Goal: Task Accomplishment & Management: Complete application form

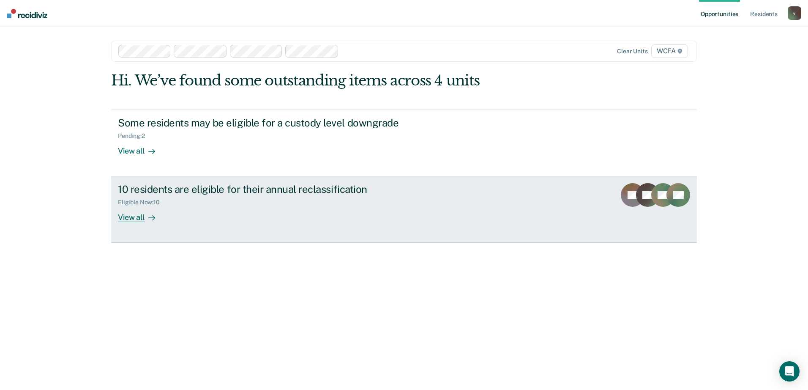
click at [142, 216] on div "View all" at bounding box center [141, 214] width 47 height 16
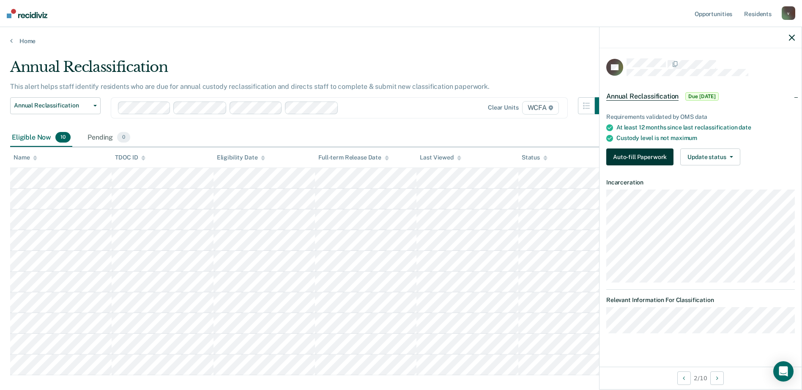
click at [643, 161] on button "Auto-fill Paperwork" at bounding box center [639, 156] width 67 height 17
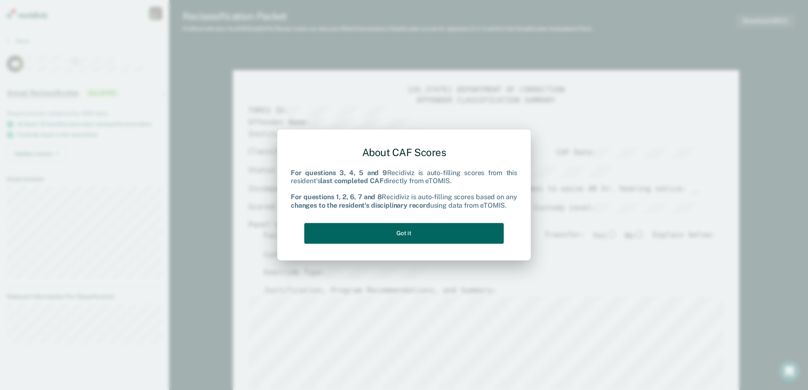
click at [480, 237] on button "Got it" at bounding box center [403, 233] width 199 height 21
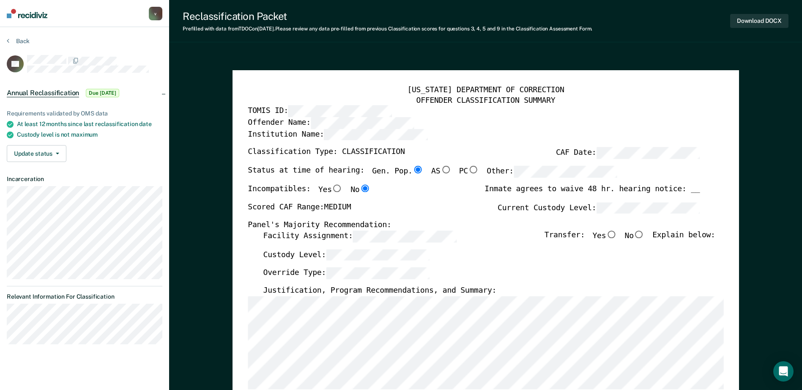
click at [644, 236] on input "No" at bounding box center [638, 234] width 11 height 8
type textarea "x"
radio input "true"
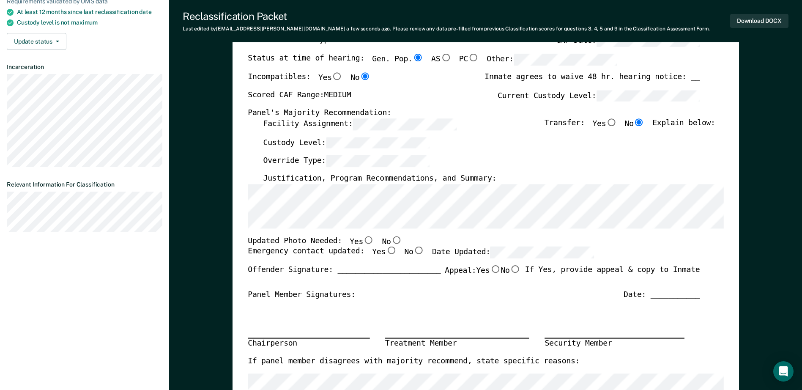
scroll to position [127, 0]
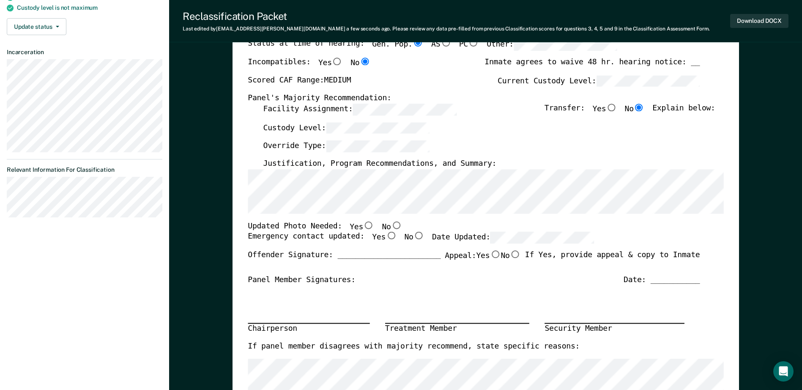
click at [363, 225] on input "Yes" at bounding box center [368, 225] width 11 height 8
type textarea "x"
radio input "true"
click at [381, 240] on label "Yes" at bounding box center [384, 238] width 25 height 12
click at [385, 240] on input "Yes" at bounding box center [390, 236] width 11 height 8
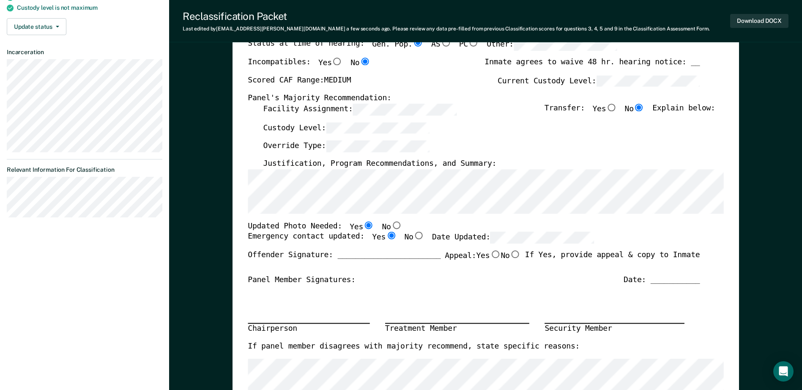
type textarea "x"
radio input "true"
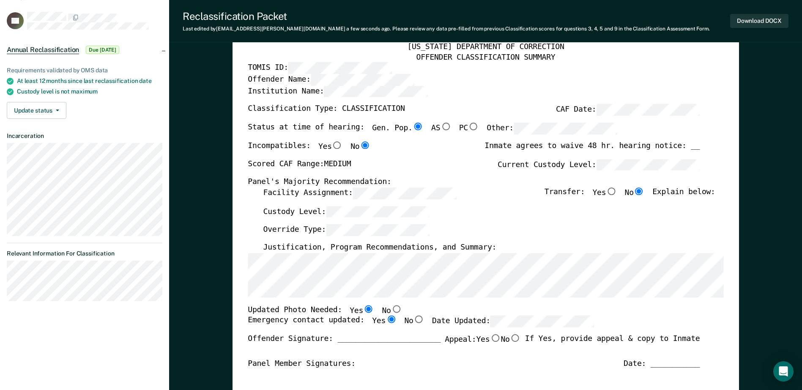
scroll to position [42, 0]
click at [6, 268] on section "Back UR Annual Reclassification Due [DATE] Requirements validated by OMS data A…" at bounding box center [84, 152] width 169 height 334
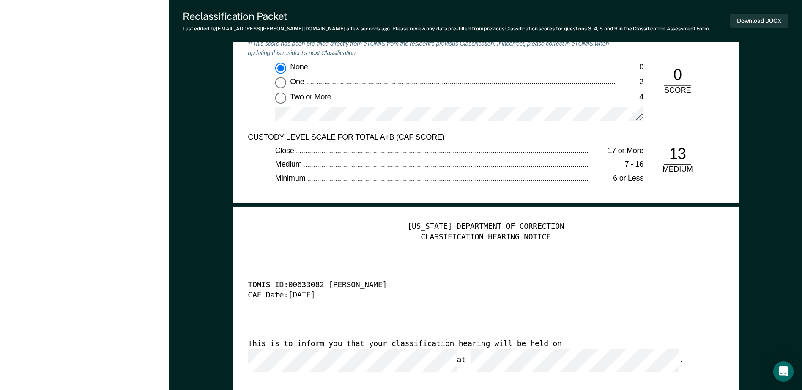
scroll to position [1986, 0]
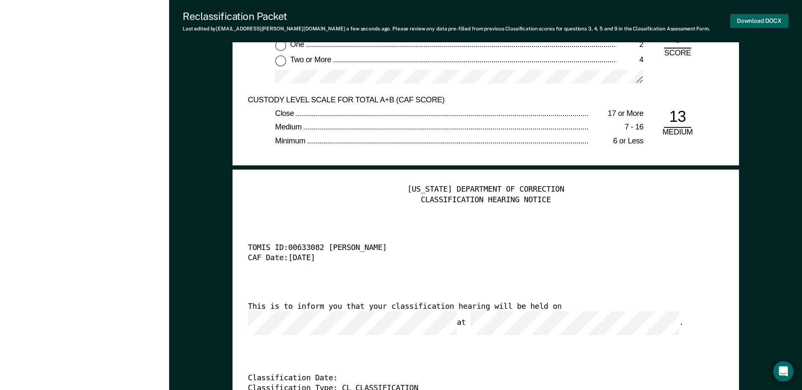
click at [756, 17] on button "Download DOCX" at bounding box center [759, 21] width 58 height 14
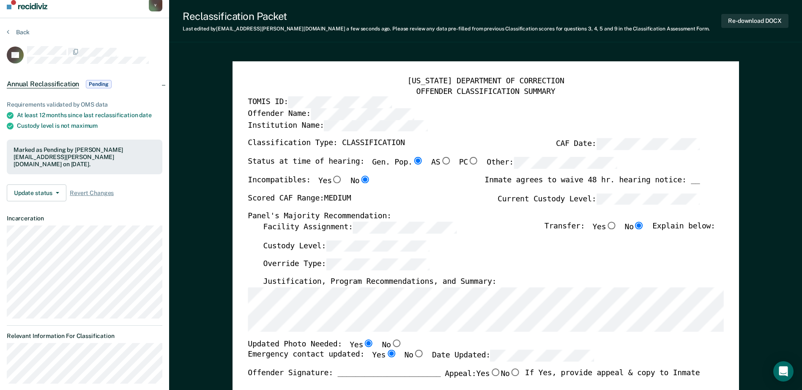
scroll to position [0, 0]
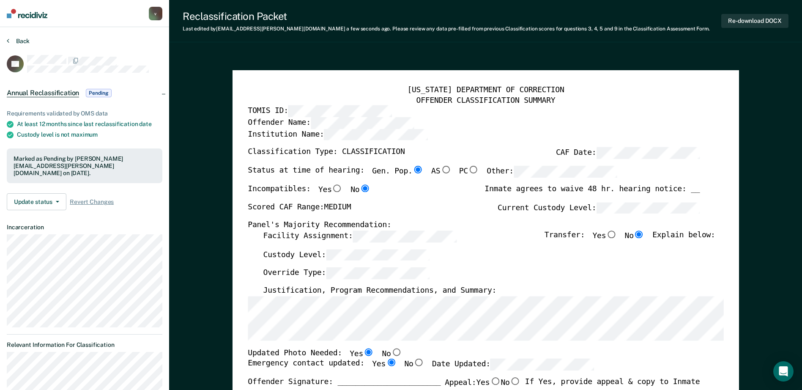
click at [18, 38] on button "Back" at bounding box center [18, 41] width 23 height 8
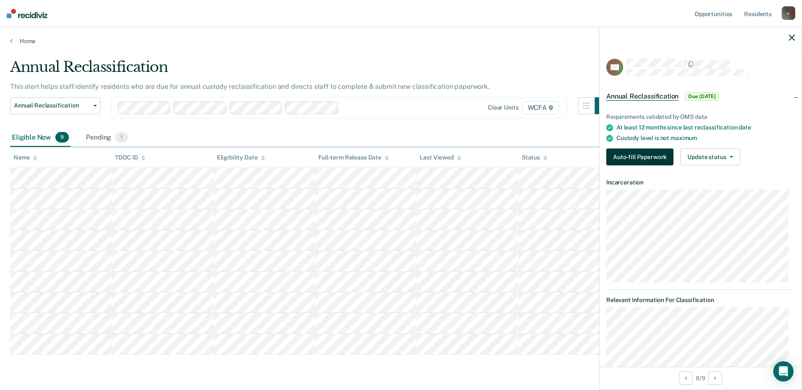
click at [621, 158] on button "Auto-fill Paperwork" at bounding box center [639, 156] width 67 height 17
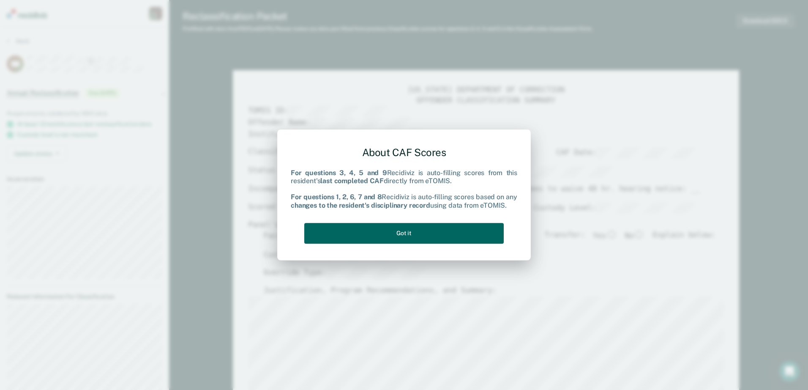
click at [379, 238] on button "Got it" at bounding box center [403, 233] width 199 height 21
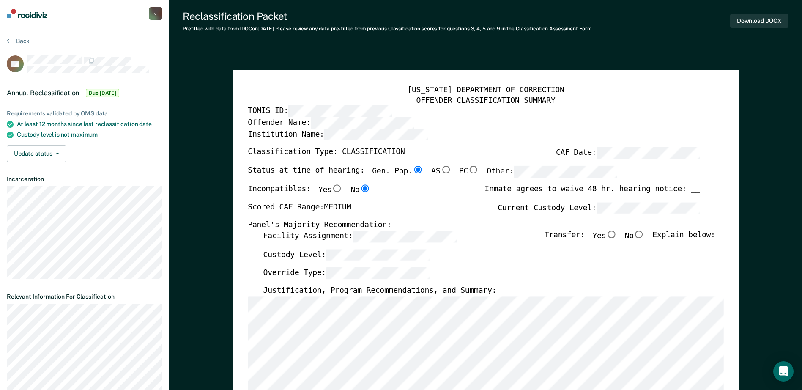
click at [638, 235] on label "No" at bounding box center [634, 236] width 20 height 12
click at [638, 235] on input "No" at bounding box center [638, 234] width 11 height 8
type textarea "x"
radio input "true"
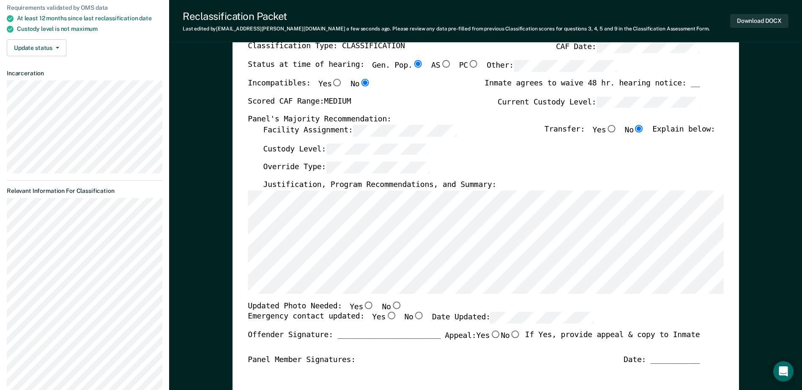
scroll to position [169, 0]
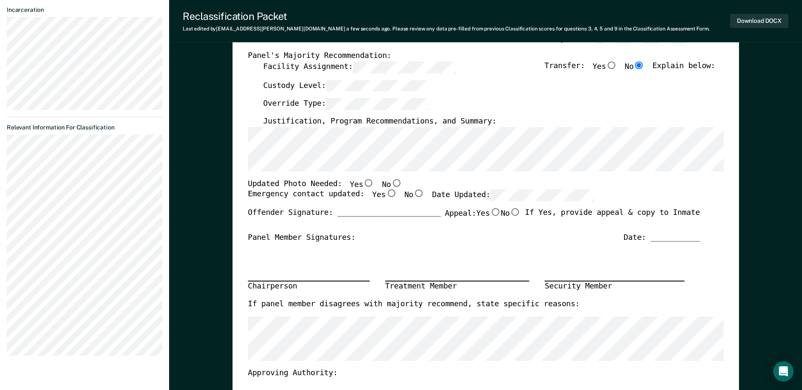
click at [390, 183] on input "No" at bounding box center [395, 183] width 11 height 8
type textarea "x"
radio input "true"
click at [385, 194] on input "Yes" at bounding box center [390, 194] width 11 height 8
type textarea "x"
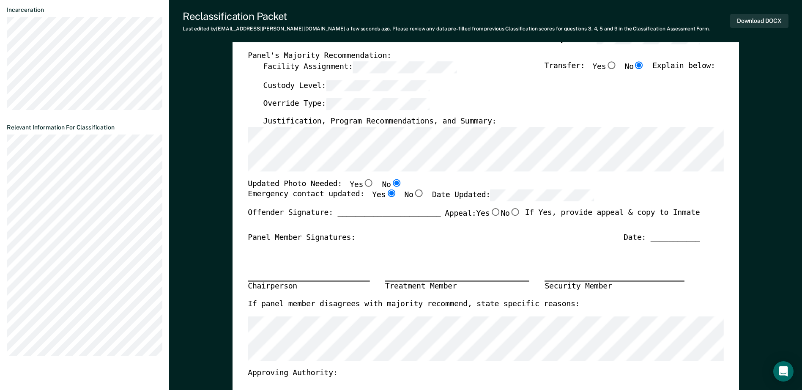
radio input "true"
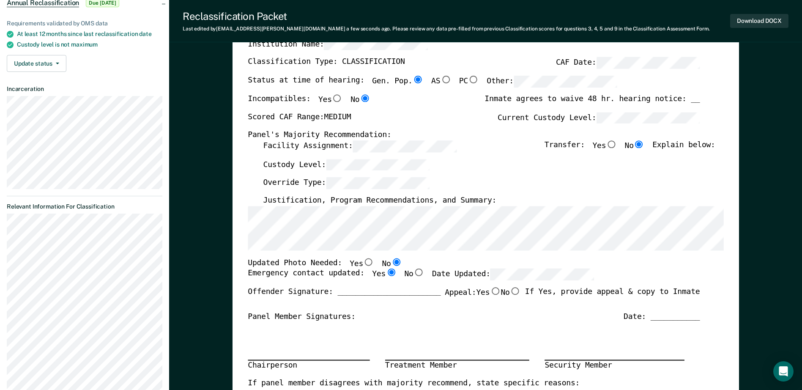
scroll to position [127, 0]
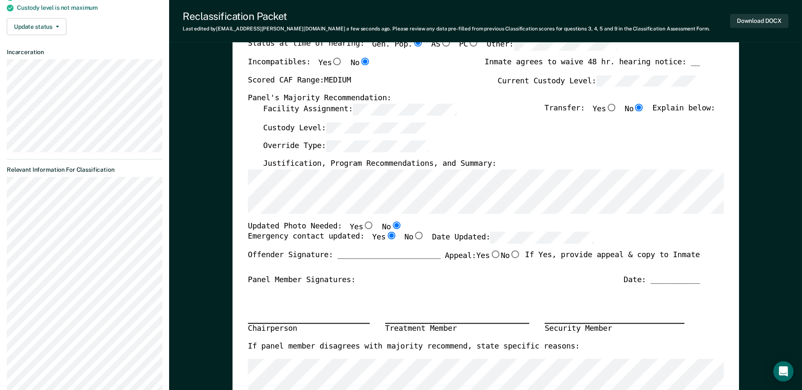
click at [95, 186] on section "Back TM Annual Reclassification Due [DATE] Requirements validated by OMS data A…" at bounding box center [84, 157] width 169 height 514
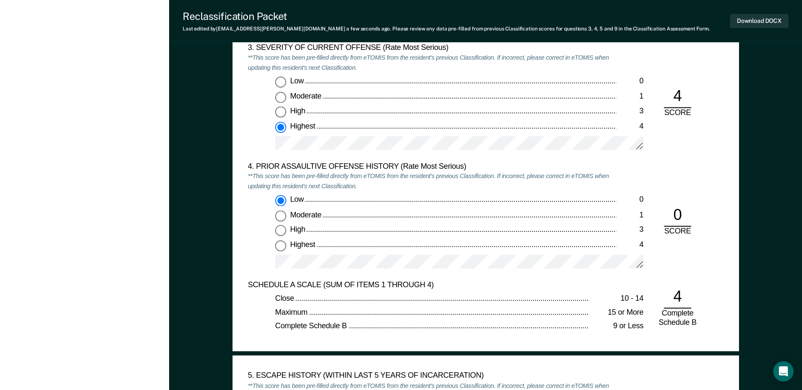
scroll to position [1014, 0]
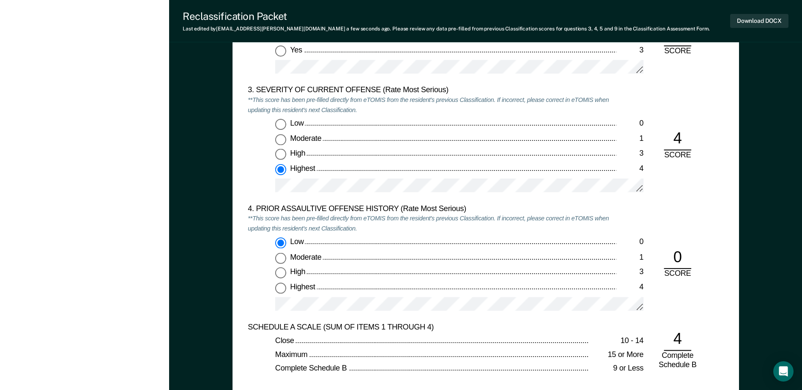
click at [291, 123] on span "Low" at bounding box center [297, 123] width 15 height 8
click at [286, 123] on input "Low 0" at bounding box center [280, 124] width 11 height 11
type textarea "x"
radio input "true"
radio input "false"
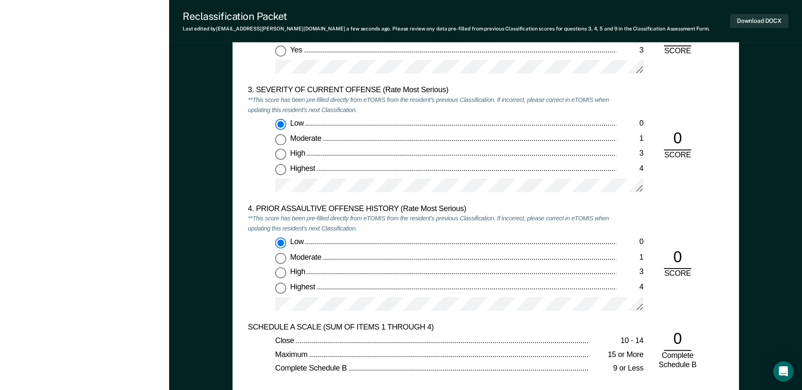
click at [303, 283] on span "Highest" at bounding box center [303, 286] width 27 height 8
click at [286, 283] on input "Highest 4" at bounding box center [280, 287] width 11 height 11
type textarea "x"
radio input "false"
radio input "true"
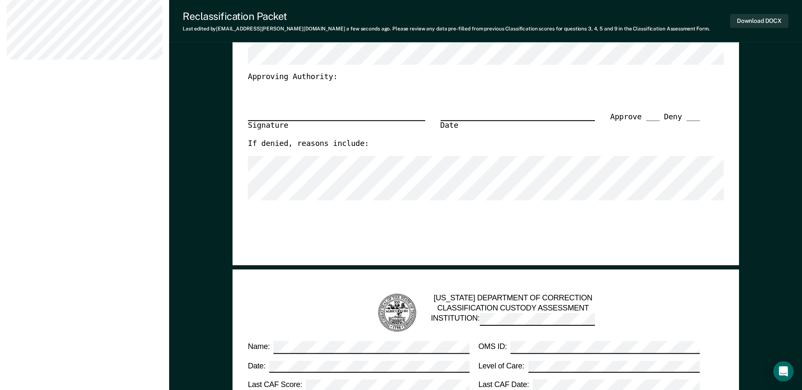
scroll to position [254, 0]
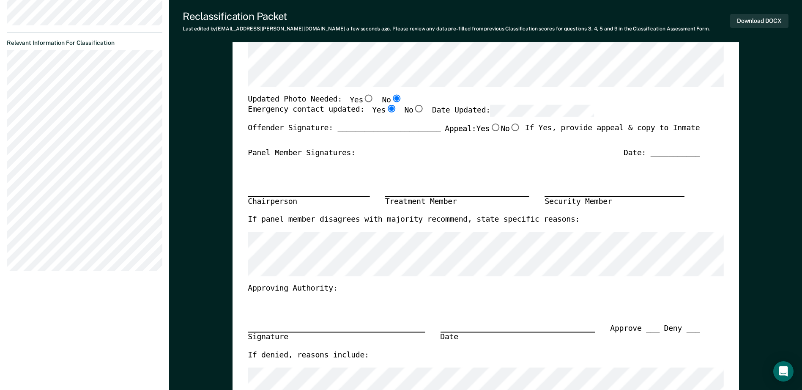
click at [75, 150] on section "Back TM Annual Reclassification Due [DATE] Requirements validated by OMS data A…" at bounding box center [84, 31] width 169 height 514
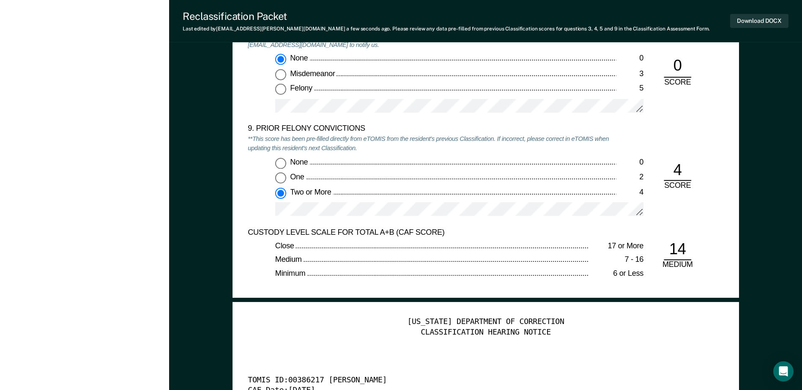
scroll to position [1690, 0]
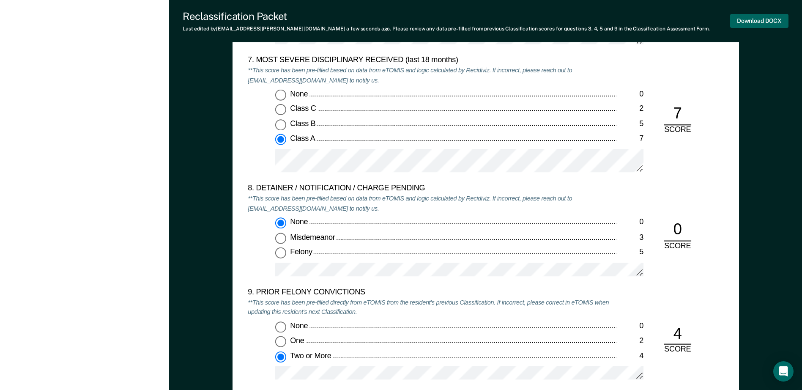
click at [751, 20] on button "Download DOCX" at bounding box center [759, 21] width 58 height 14
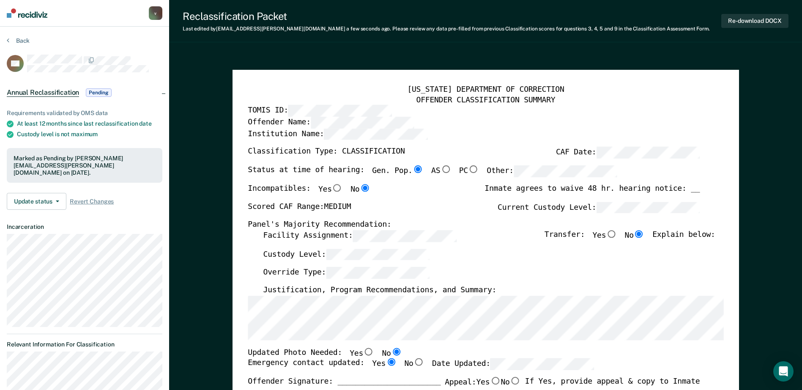
scroll to position [0, 0]
click at [15, 41] on button "Back" at bounding box center [18, 41] width 23 height 8
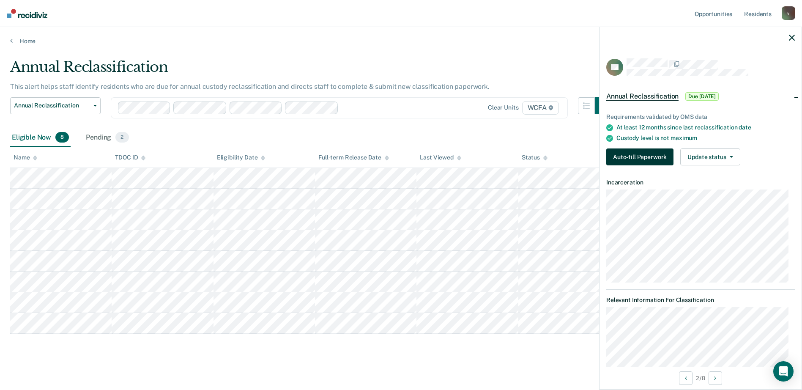
click at [644, 154] on button "Auto-fill Paperwork" at bounding box center [639, 156] width 67 height 17
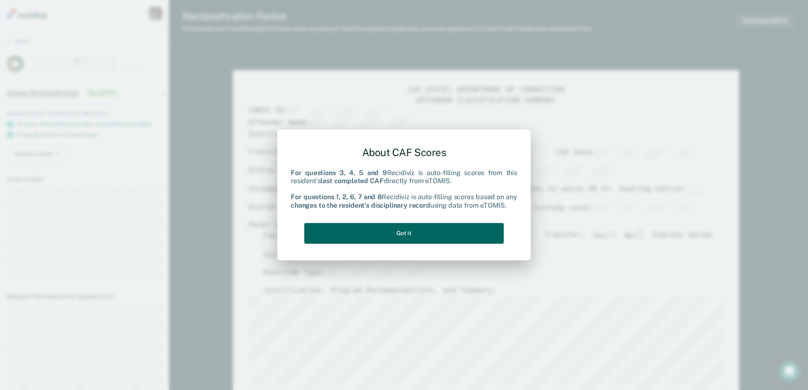
click at [385, 233] on button "Got it" at bounding box center [403, 233] width 199 height 21
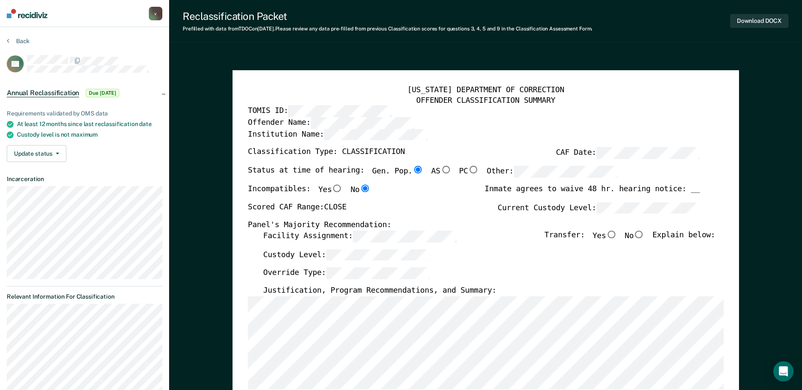
click at [644, 235] on input "No" at bounding box center [638, 234] width 11 height 8
type textarea "x"
radio input "true"
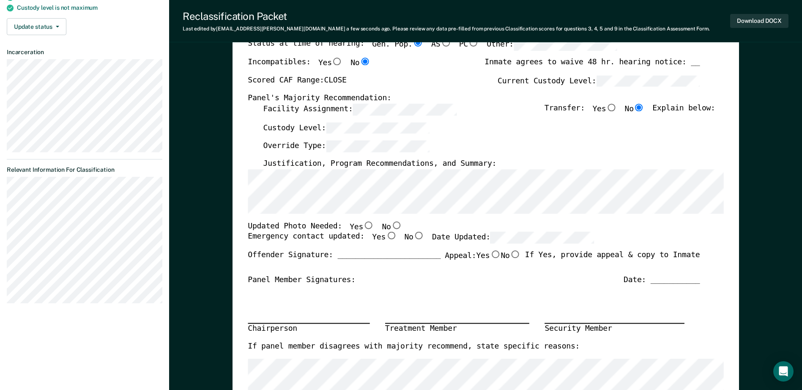
click at [363, 226] on input "Yes" at bounding box center [368, 225] width 11 height 8
type textarea "x"
radio input "true"
click at [385, 237] on input "Yes" at bounding box center [390, 236] width 11 height 8
type textarea "x"
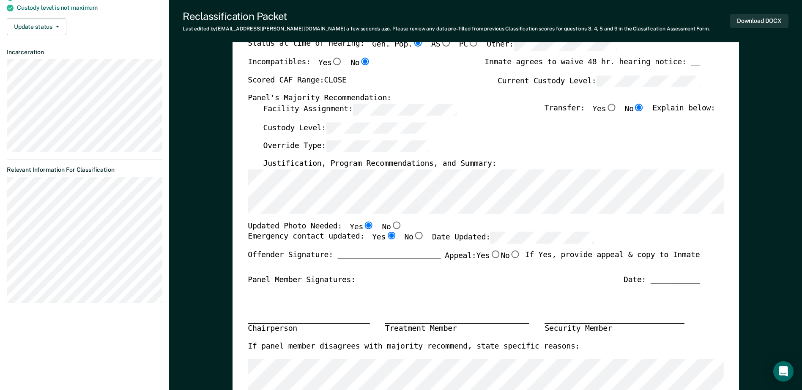
radio input "true"
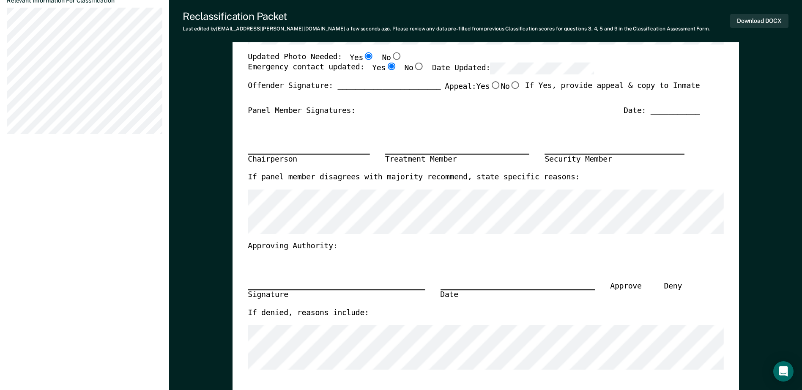
scroll to position [169, 0]
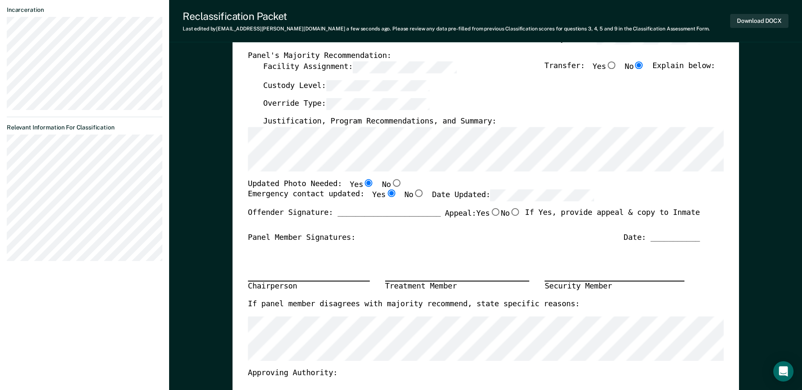
drag, startPoint x: 6, startPoint y: 197, endPoint x: 5, endPoint y: 202, distance: 4.2
click at [5, 202] on section "Back AC Annual Reclassification Due [DATE] Requirements validated by OMS data A…" at bounding box center [84, 68] width 169 height 420
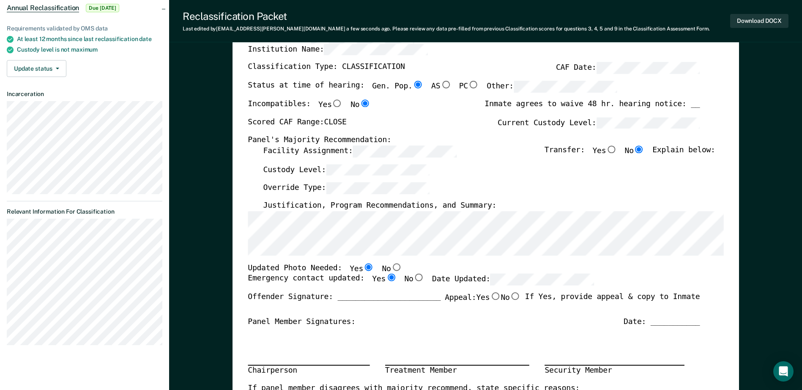
scroll to position [85, 0]
click at [74, 330] on section "Back AC Annual Reclassification Due [DATE] Requirements validated by OMS data A…" at bounding box center [84, 153] width 169 height 420
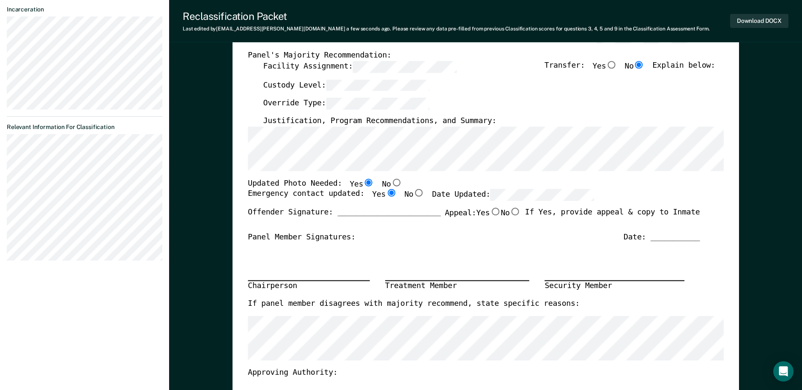
scroll to position [169, 0]
click at [137, 215] on section "Back AC Annual Reclassification Due [DATE] Requirements validated by OMS data A…" at bounding box center [84, 68] width 169 height 420
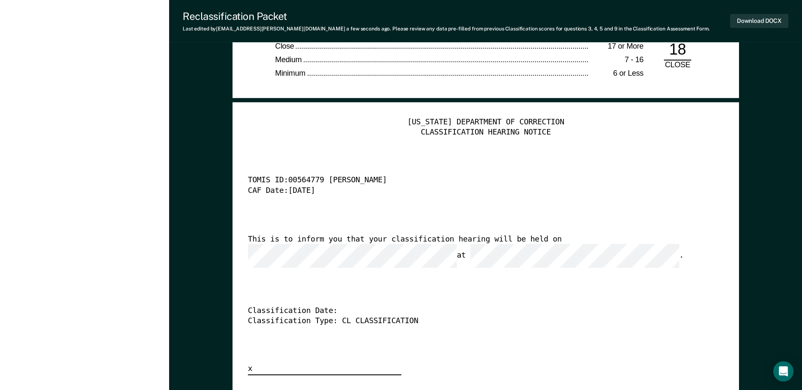
scroll to position [2113, 0]
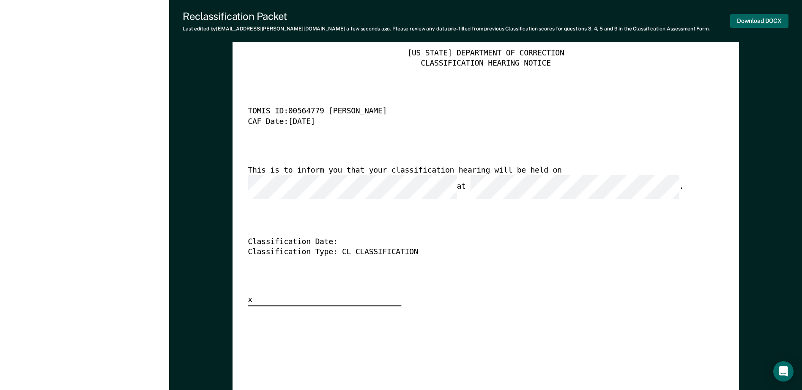
click at [762, 24] on button "Download DOCX" at bounding box center [759, 21] width 58 height 14
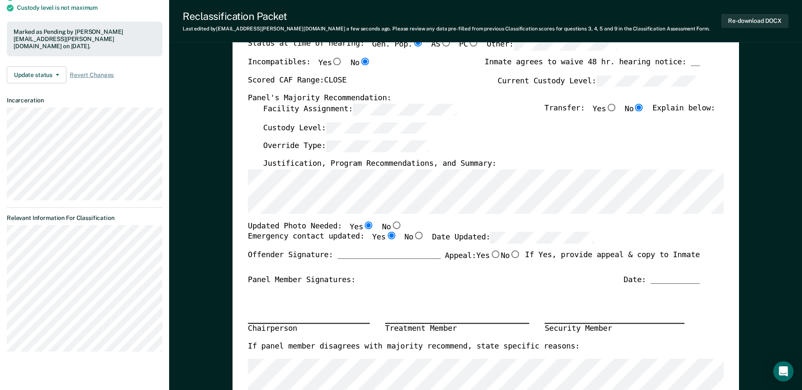
scroll to position [0, 0]
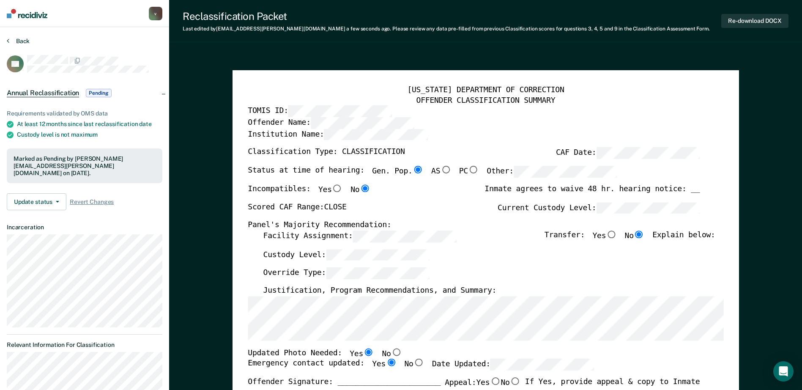
click at [20, 38] on button "Back" at bounding box center [18, 41] width 23 height 8
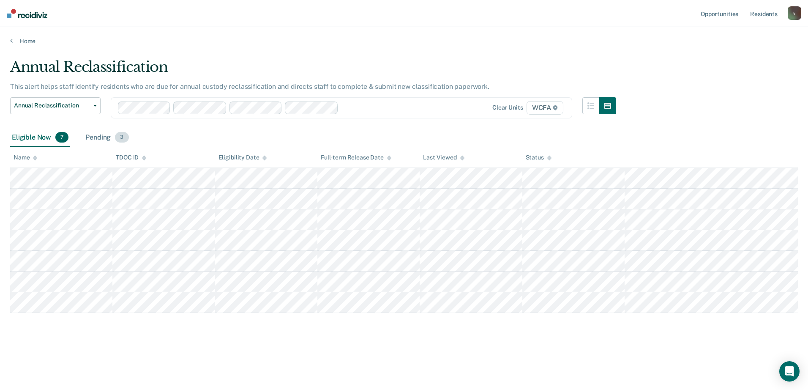
click at [104, 139] on div "Pending 3" at bounding box center [107, 137] width 46 height 19
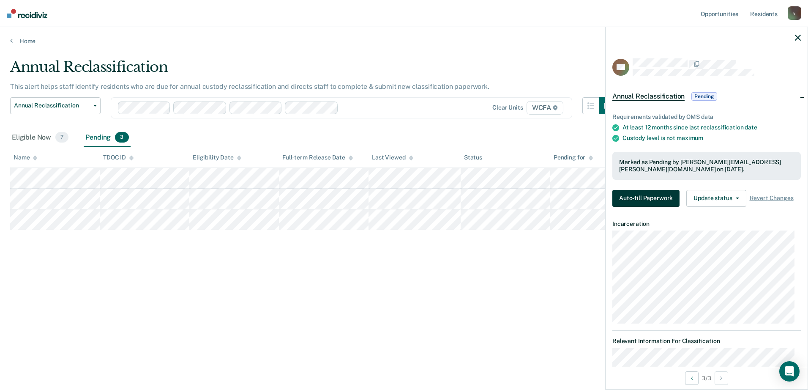
click at [626, 195] on button "Auto-fill Paperwork" at bounding box center [645, 198] width 67 height 17
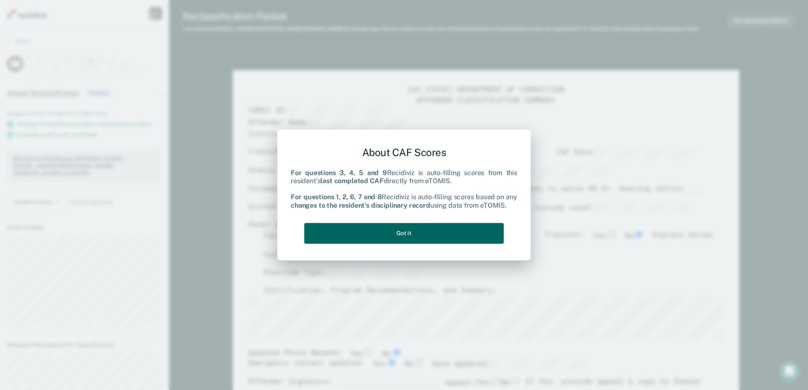
click at [430, 233] on button "Got it" at bounding box center [403, 233] width 199 height 21
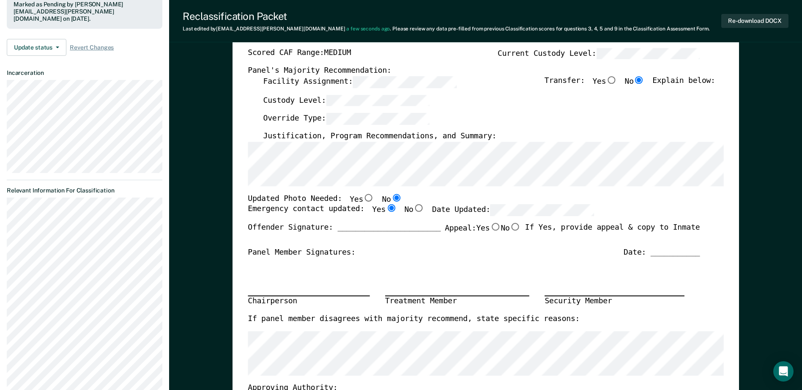
scroll to position [211, 0]
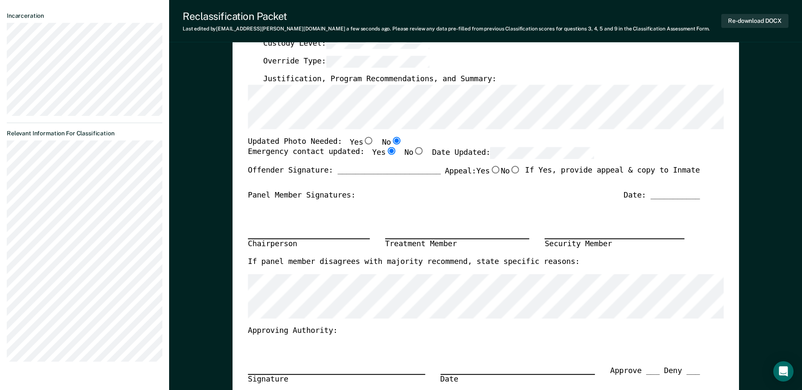
click at [129, 283] on section "Back TM Annual Reclassification Pending Requirements validated by OMS data At l…" at bounding box center [84, 97] width 169 height 562
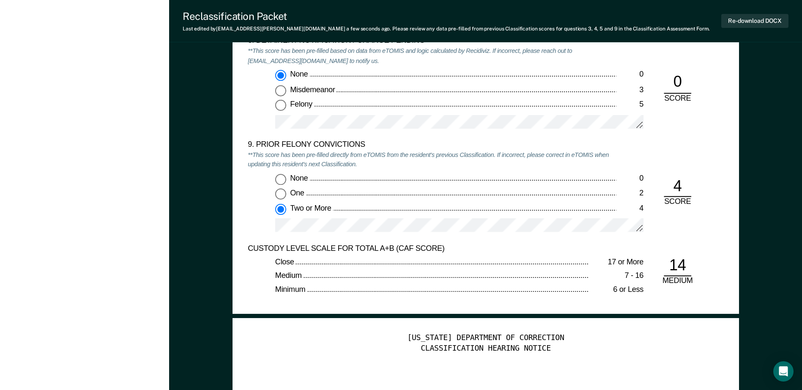
scroll to position [1775, 0]
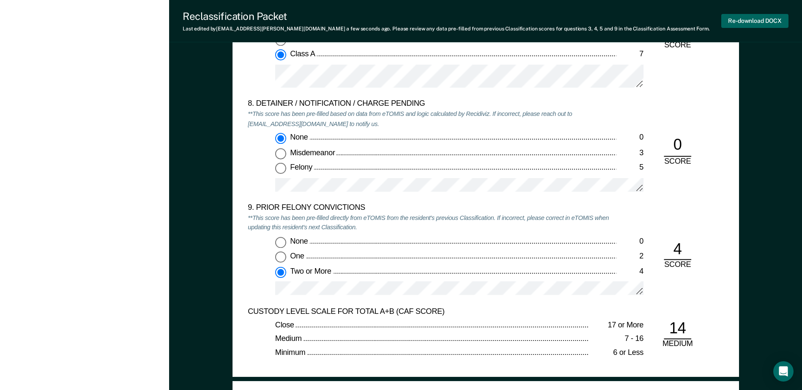
click at [764, 20] on button "Re-download DOCX" at bounding box center [754, 21] width 67 height 14
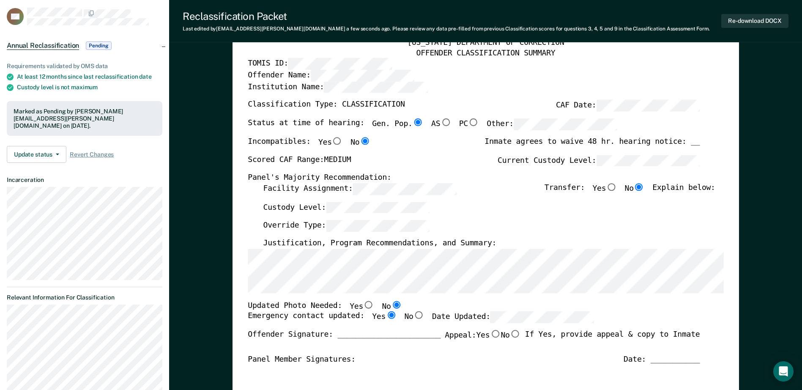
scroll to position [0, 0]
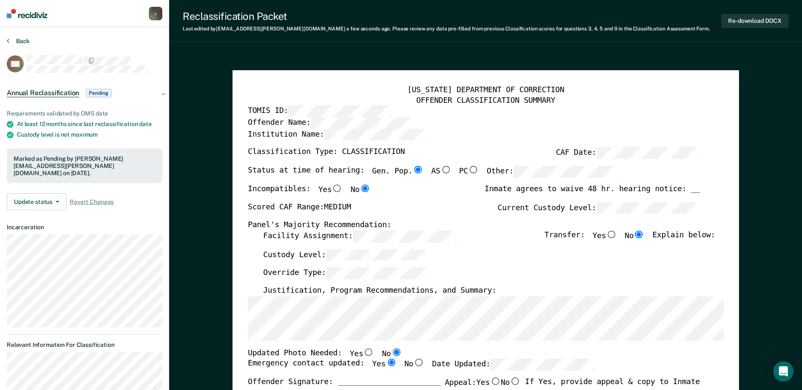
click at [19, 42] on button "Back" at bounding box center [18, 41] width 23 height 8
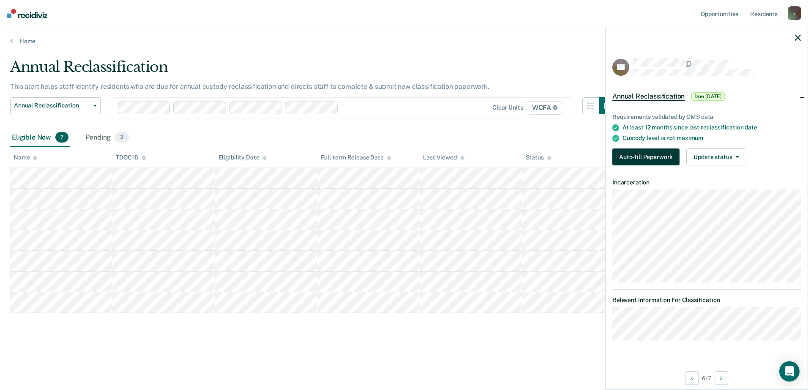
click at [626, 154] on button "Auto-fill Paperwork" at bounding box center [645, 156] width 67 height 17
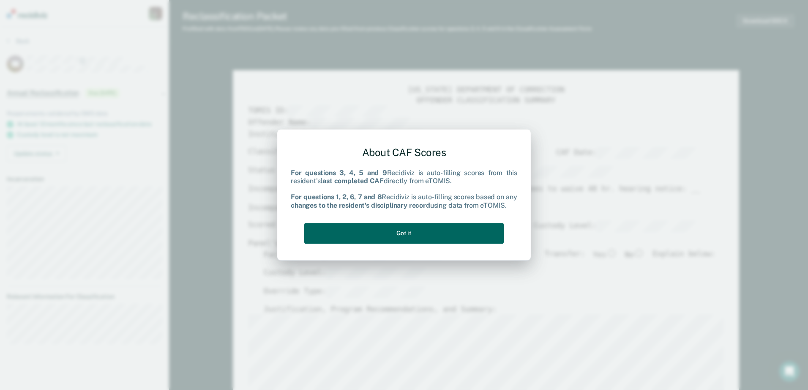
click at [390, 237] on button "Got it" at bounding box center [403, 233] width 199 height 21
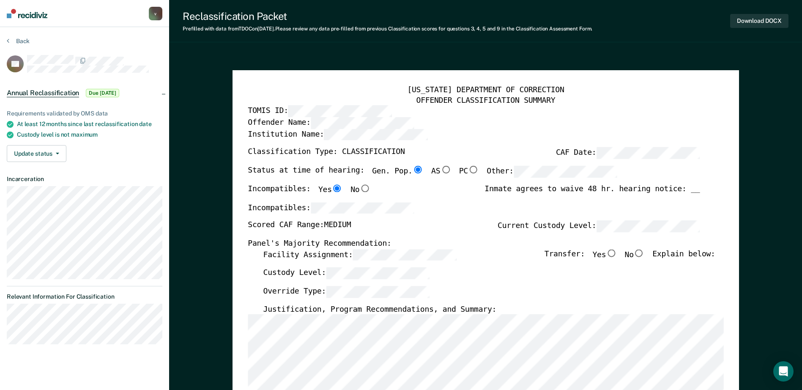
click at [382, 279] on div "Custody Level:" at bounding box center [489, 276] width 452 height 19
click at [644, 251] on input "No" at bounding box center [638, 253] width 11 height 8
type textarea "x"
radio input "true"
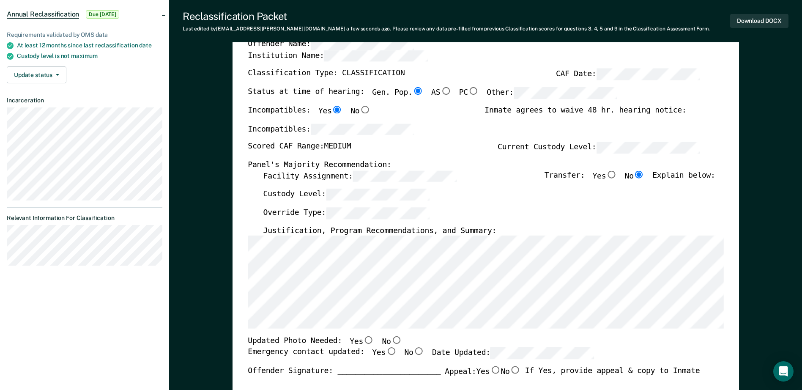
scroll to position [85, 0]
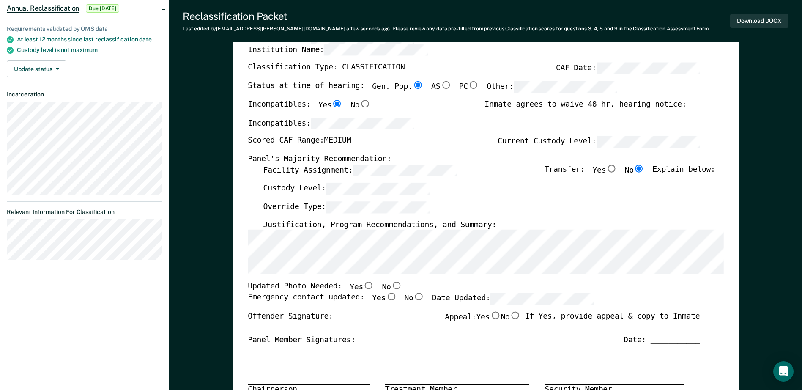
click at [390, 287] on input "No" at bounding box center [395, 286] width 11 height 8
type textarea "x"
radio input "true"
click at [385, 295] on input "Yes" at bounding box center [390, 296] width 11 height 8
type textarea "x"
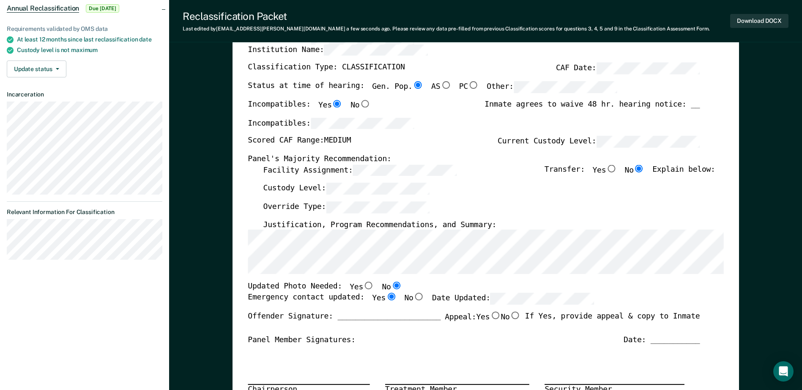
radio input "true"
click at [111, 231] on section "Back SC Annual Reclassification Due [DATE] Requirements validated by OMS data A…" at bounding box center [84, 110] width 169 height 334
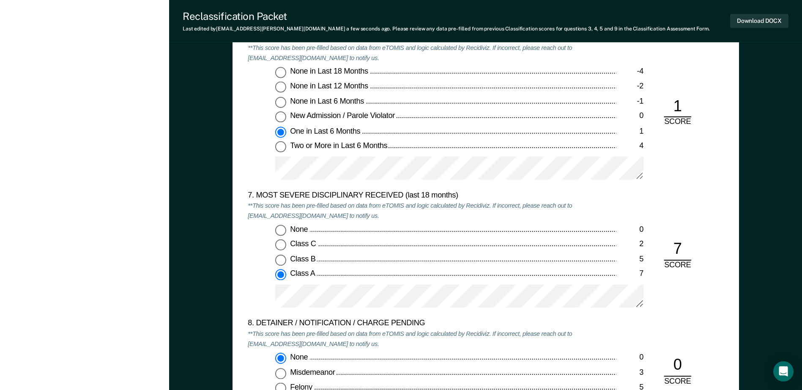
scroll to position [1479, 0]
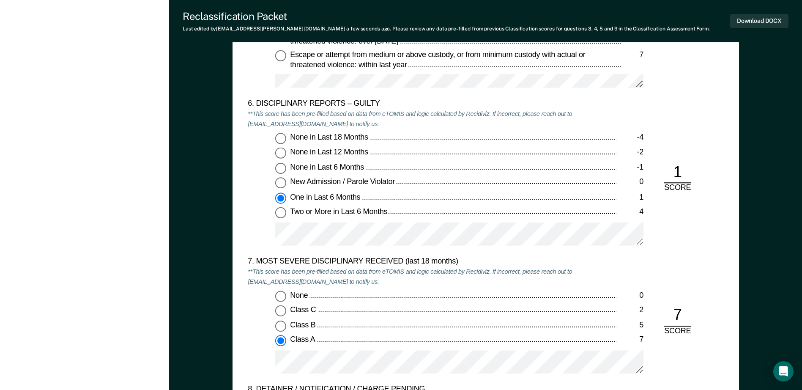
click at [306, 168] on span "None in Last 6 Months" at bounding box center [327, 166] width 75 height 8
click at [286, 168] on input "None in Last 6 Months -1" at bounding box center [280, 167] width 11 height 11
type textarea "x"
radio input "true"
radio input "false"
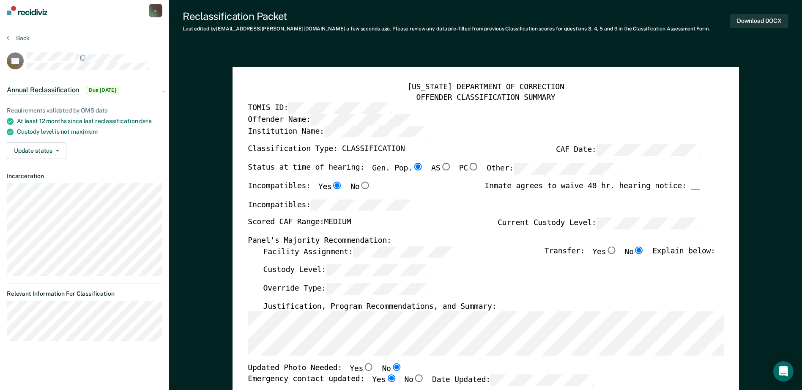
scroll to position [0, 0]
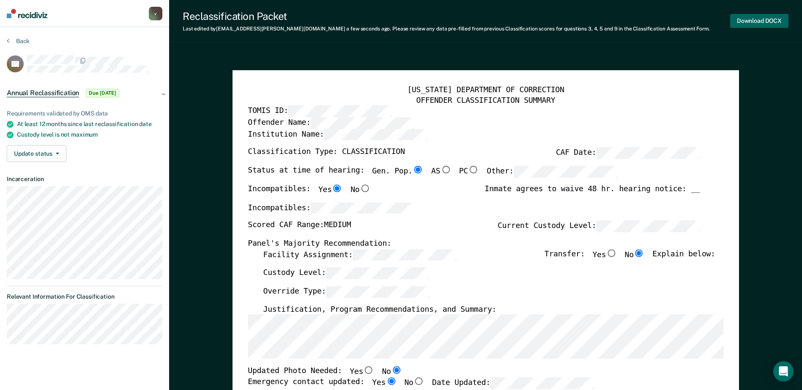
click at [764, 21] on button "Download DOCX" at bounding box center [759, 21] width 58 height 14
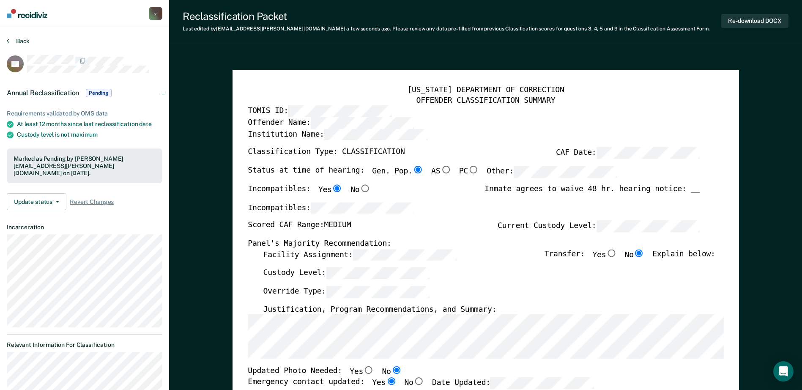
click at [25, 42] on button "Back" at bounding box center [18, 41] width 23 height 8
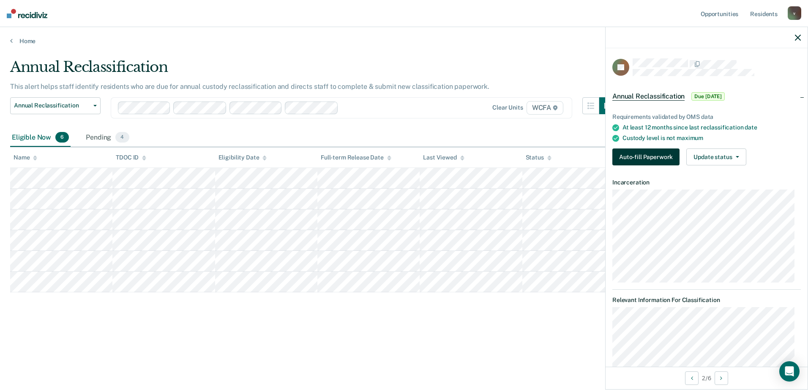
click at [671, 157] on button "Auto-fill Paperwork" at bounding box center [645, 156] width 67 height 17
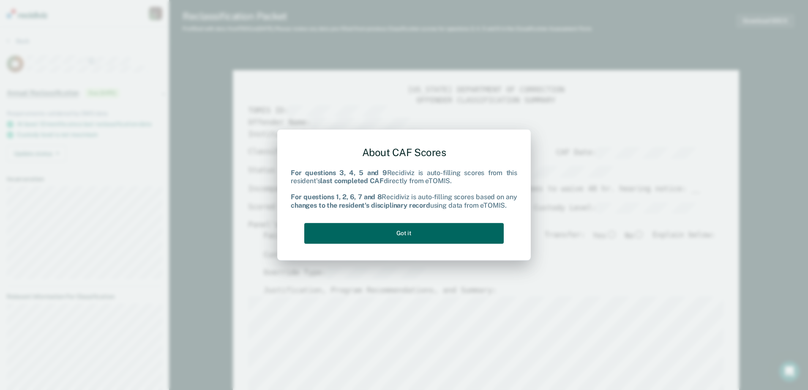
click at [376, 230] on button "Got it" at bounding box center [403, 233] width 199 height 21
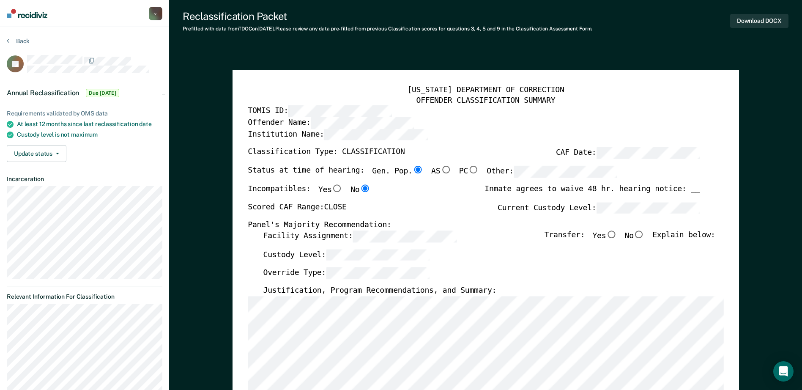
click at [644, 236] on input "No" at bounding box center [638, 234] width 11 height 8
type textarea "x"
radio input "true"
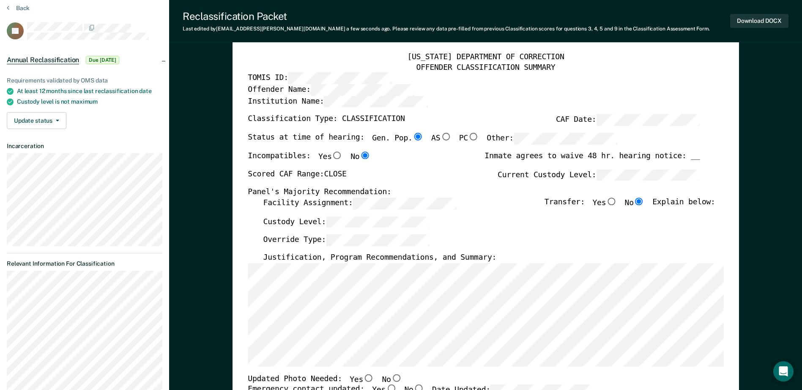
scroll to position [85, 0]
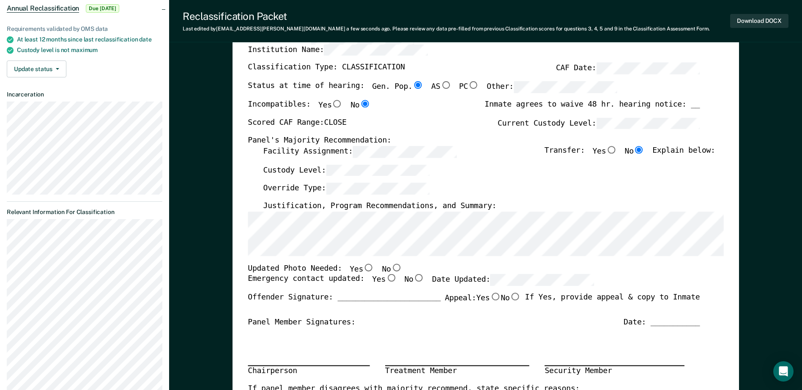
click at [363, 266] on input "Yes" at bounding box center [368, 267] width 11 height 8
type textarea "x"
radio input "true"
click at [385, 276] on input "Yes" at bounding box center [390, 278] width 11 height 8
type textarea "x"
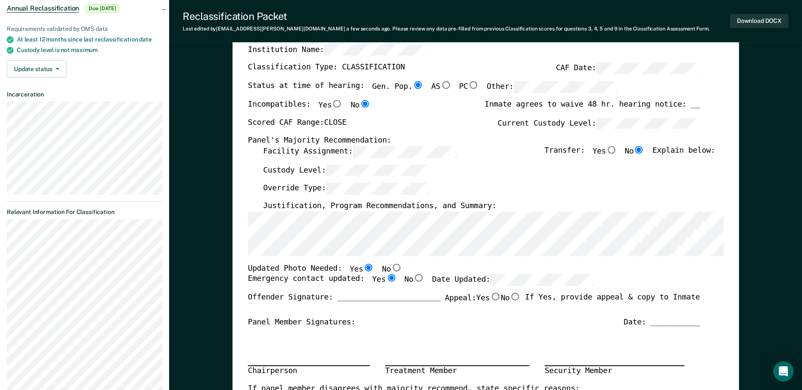
radio input "true"
click at [84, 231] on section "Back AJ Annual Reclassification Due [DATE] Requirements validated by OMS data A…" at bounding box center [84, 188] width 169 height 491
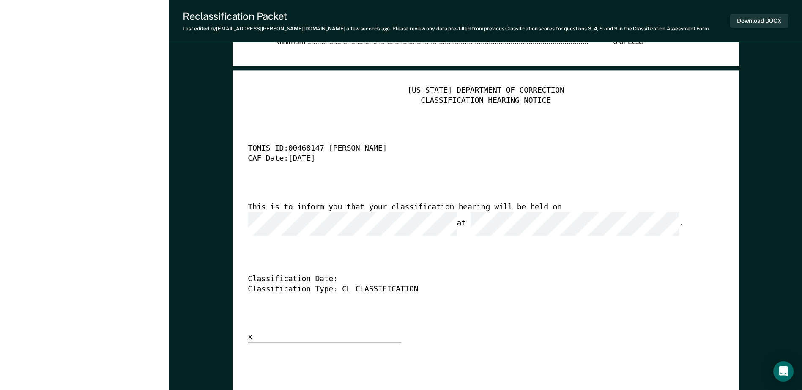
scroll to position [2071, 0]
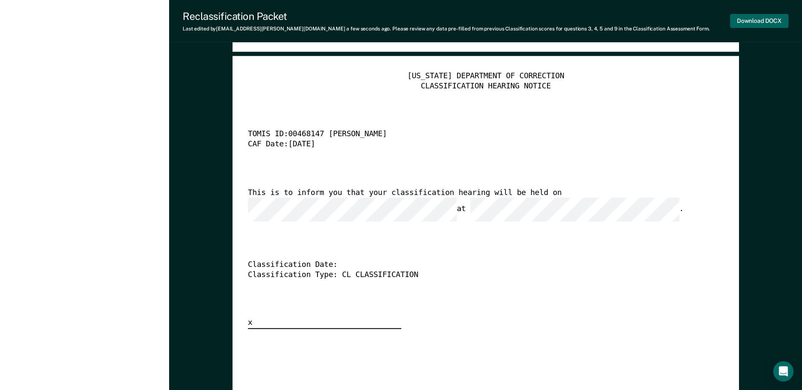
click at [756, 24] on button "Download DOCX" at bounding box center [759, 21] width 58 height 14
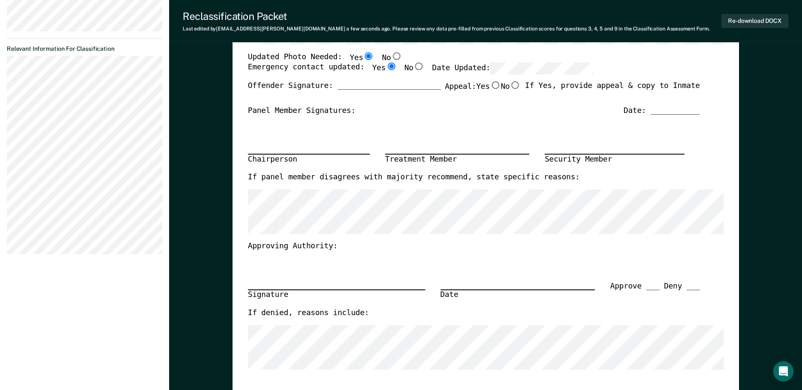
scroll to position [0, 0]
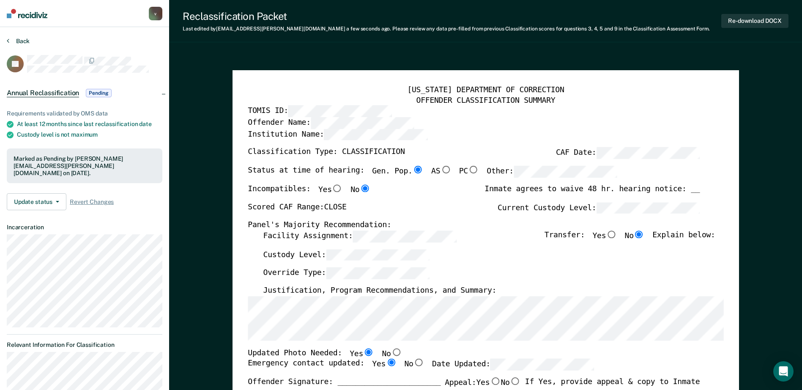
click at [13, 43] on button "Back" at bounding box center [18, 41] width 23 height 8
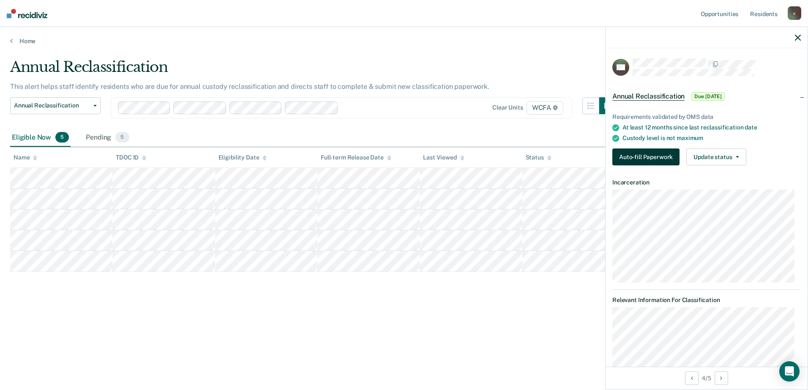
click at [654, 155] on button "Auto-fill Paperwork" at bounding box center [645, 156] width 67 height 17
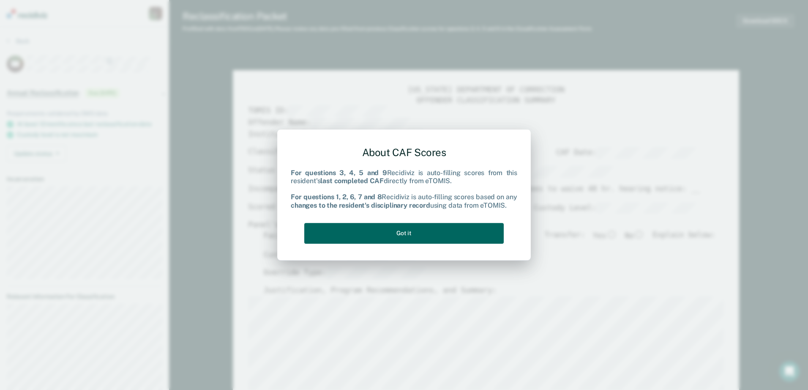
click at [408, 236] on button "Got it" at bounding box center [403, 233] width 199 height 21
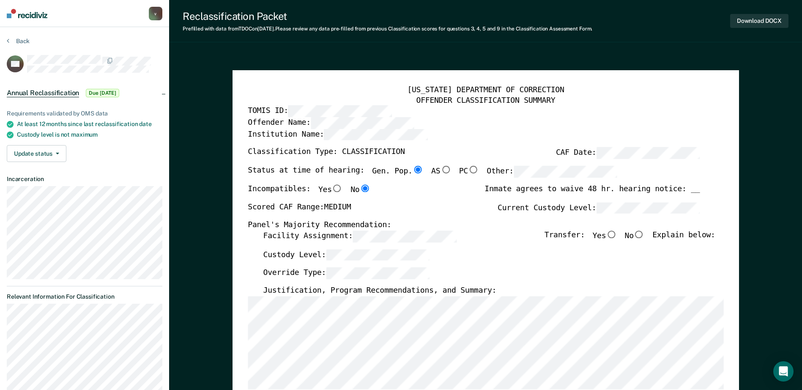
click at [644, 233] on input "No" at bounding box center [638, 234] width 11 height 8
type textarea "x"
radio input "true"
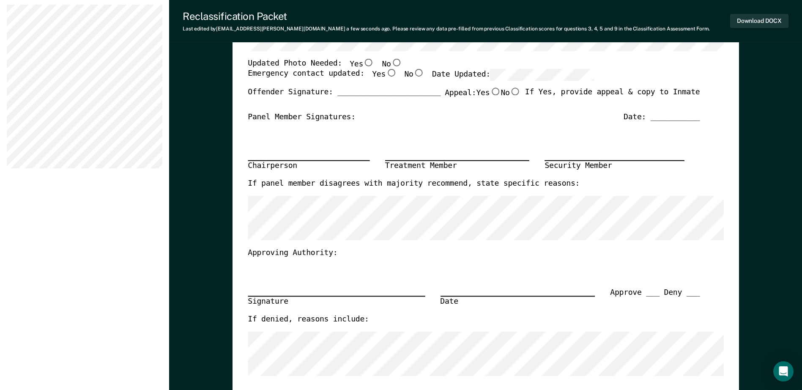
scroll to position [127, 0]
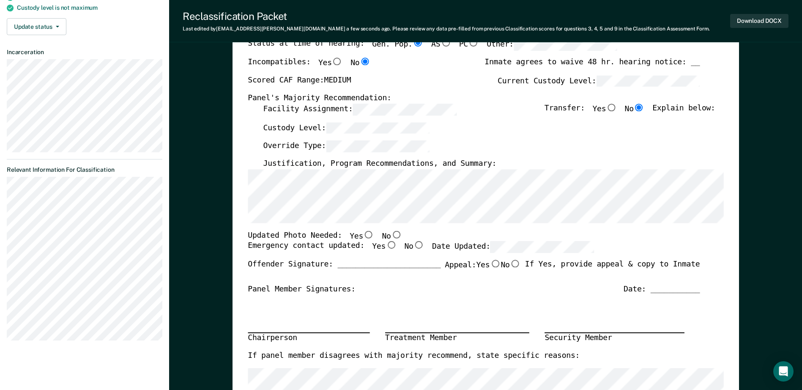
click at [390, 236] on input "No" at bounding box center [395, 234] width 11 height 8
type textarea "x"
radio input "true"
click at [385, 246] on input "Yes" at bounding box center [390, 245] width 11 height 8
type textarea "x"
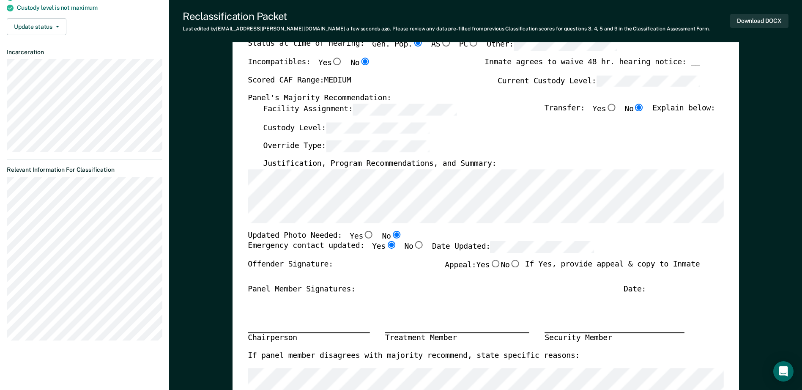
radio input "true"
click at [573, 235] on div "Updated Photo Needed: Yes No" at bounding box center [474, 235] width 452 height 11
click at [87, 190] on section "Back NC Annual Reclassification Due [DATE] Requirements validated by OMS data A…" at bounding box center [84, 128] width 169 height 457
click at [73, 226] on section "Back NC Annual Reclassification Due [DATE] Requirements validated by OMS data A…" at bounding box center [84, 128] width 169 height 457
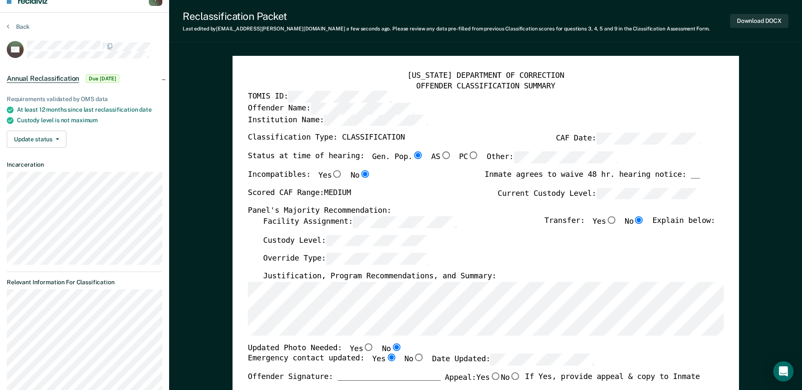
scroll to position [0, 0]
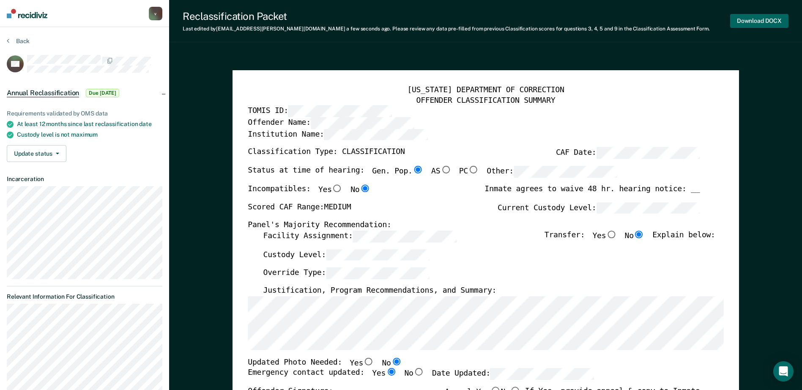
click at [778, 20] on button "Download DOCX" at bounding box center [759, 21] width 58 height 14
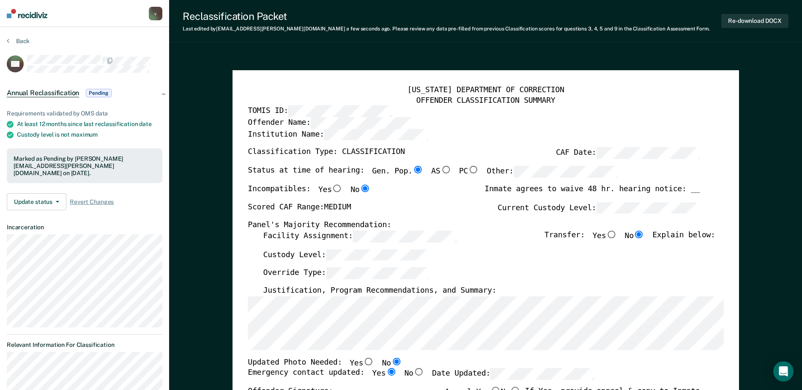
click at [16, 37] on section "Back NC Annual Reclassification Pending Requirements validated by OMS data At l…" at bounding box center [84, 279] width 169 height 505
click at [18, 41] on button "Back" at bounding box center [18, 41] width 23 height 8
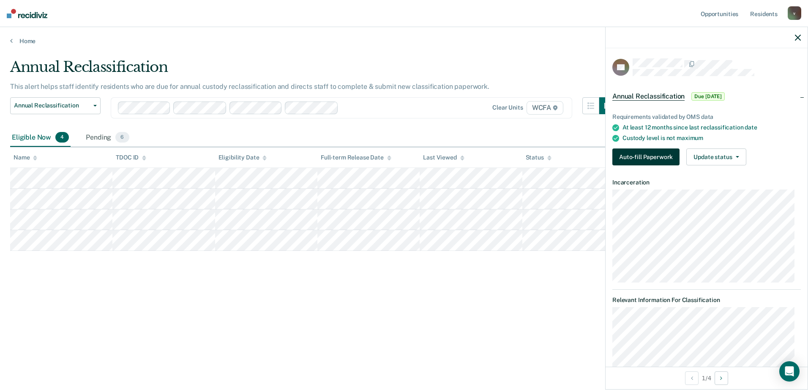
click at [646, 158] on button "Auto-fill Paperwork" at bounding box center [645, 156] width 67 height 17
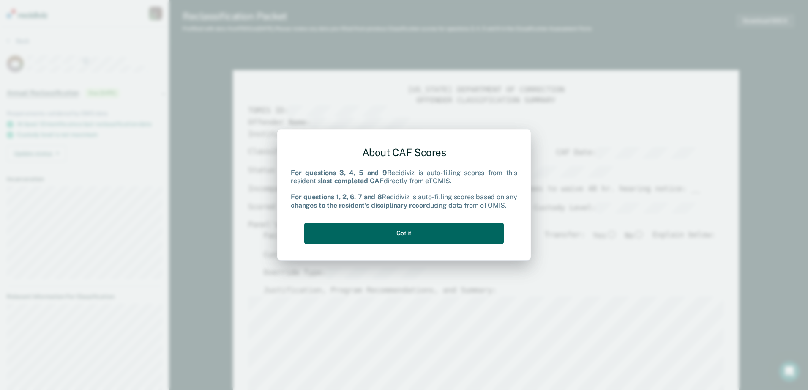
click at [385, 233] on button "Got it" at bounding box center [403, 233] width 199 height 21
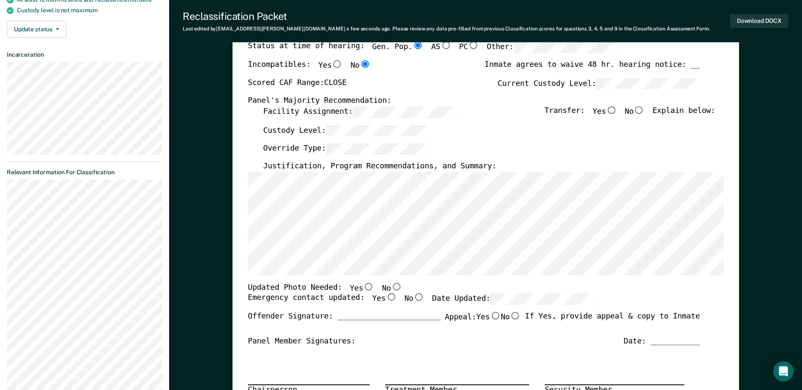
scroll to position [127, 0]
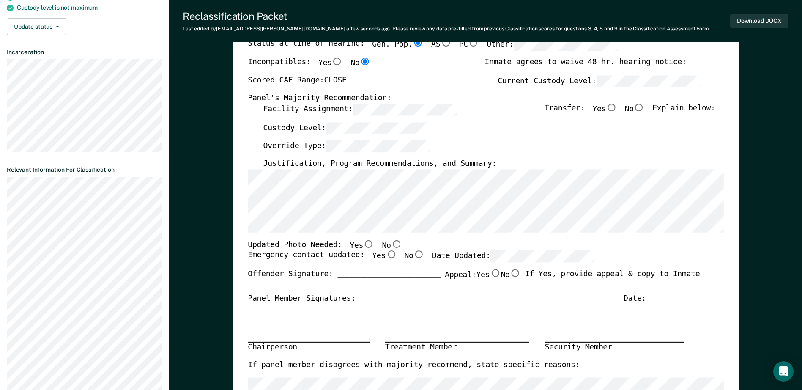
click at [390, 245] on input "No" at bounding box center [395, 244] width 11 height 8
type textarea "x"
radio input "true"
click at [385, 256] on input "Yes" at bounding box center [390, 255] width 11 height 8
type textarea "x"
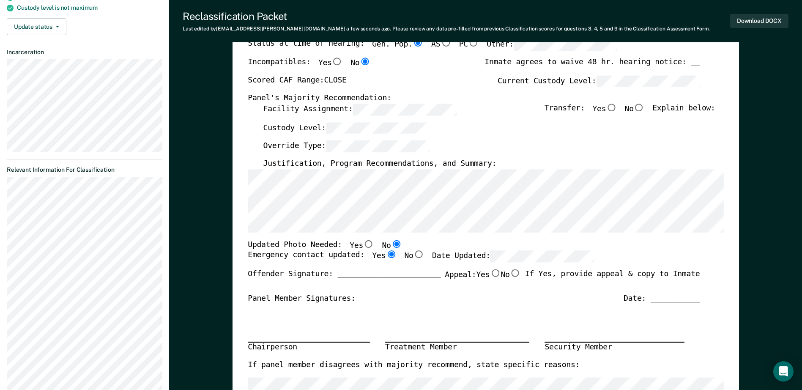
radio input "true"
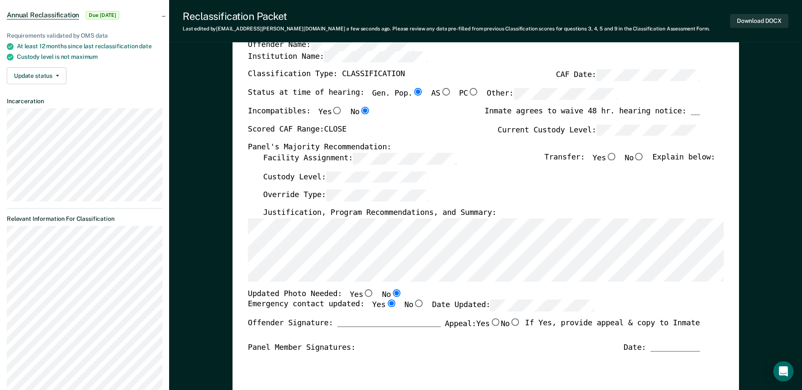
scroll to position [42, 0]
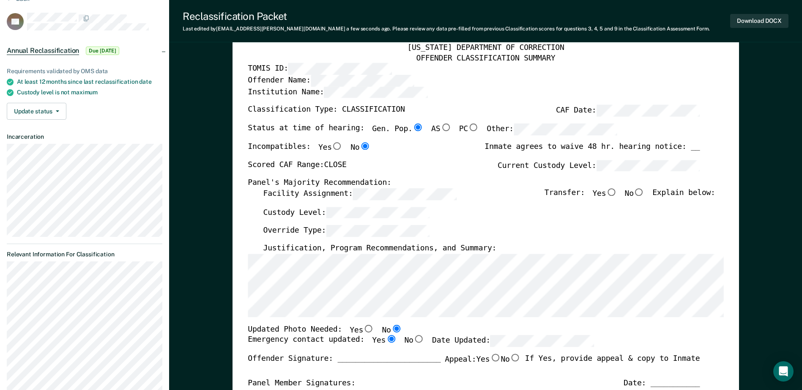
click at [639, 193] on input "No" at bounding box center [638, 192] width 11 height 8
type textarea "x"
radio input "true"
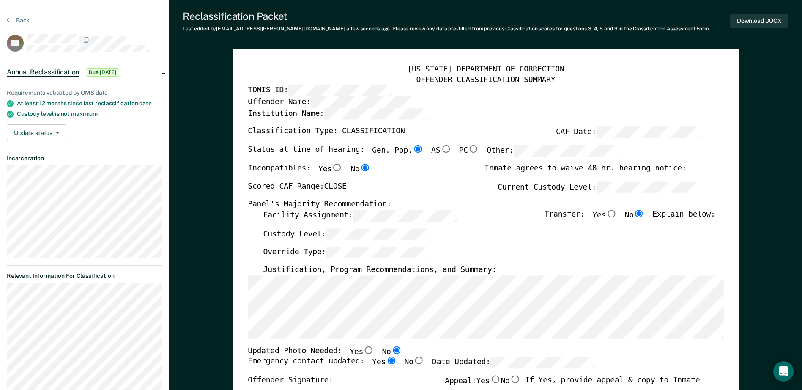
scroll to position [0, 0]
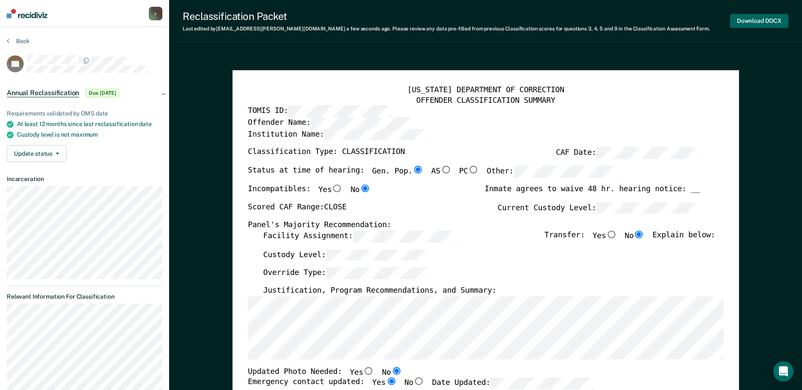
click at [770, 18] on button "Download DOCX" at bounding box center [759, 21] width 58 height 14
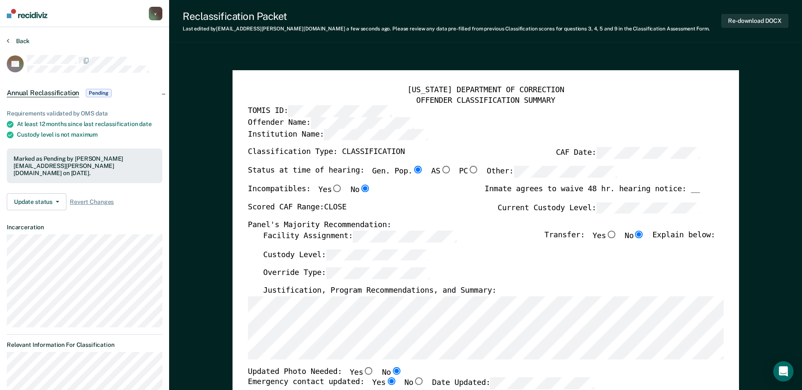
click at [17, 38] on button "Back" at bounding box center [18, 41] width 23 height 8
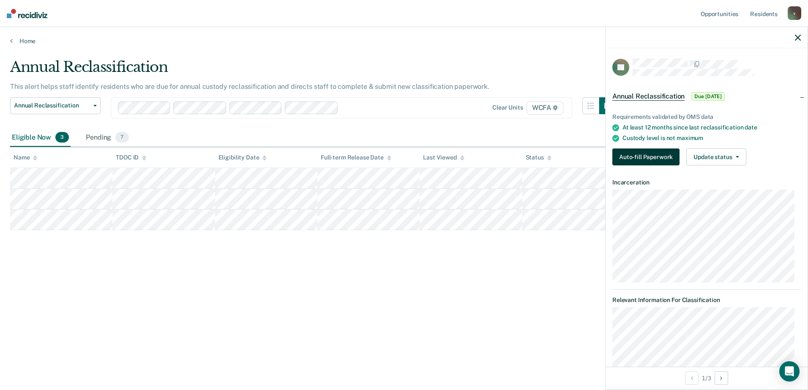
click at [617, 153] on button "Auto-fill Paperwork" at bounding box center [645, 156] width 67 height 17
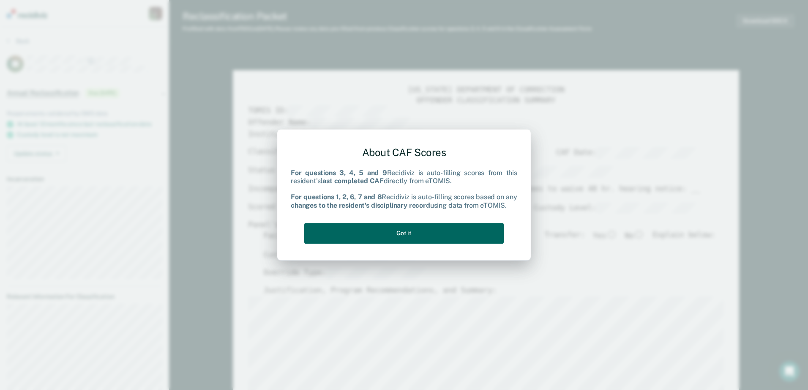
click at [415, 229] on button "Got it" at bounding box center [403, 233] width 199 height 21
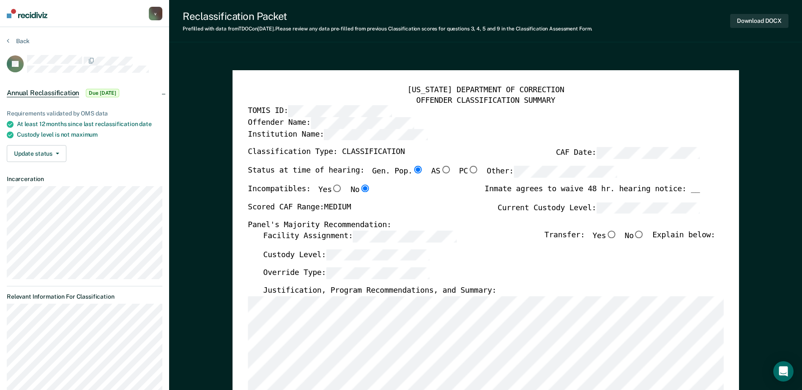
click at [642, 235] on input "No" at bounding box center [638, 234] width 11 height 8
type textarea "x"
radio input "true"
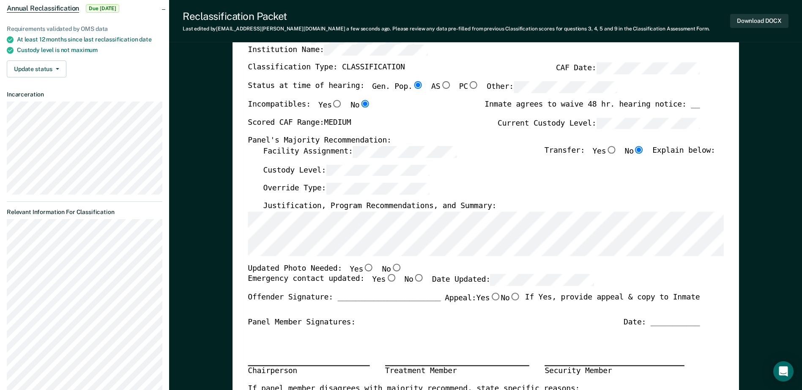
scroll to position [127, 0]
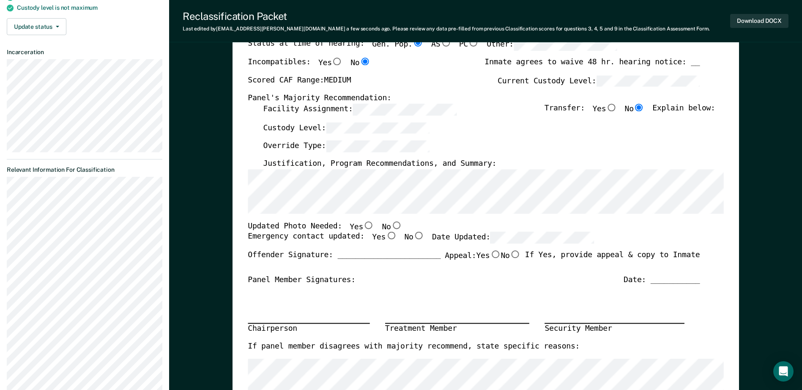
click at [382, 226] on label "No" at bounding box center [392, 226] width 20 height 11
click at [390, 226] on input "No" at bounding box center [395, 225] width 11 height 8
type textarea "x"
radio input "true"
click at [385, 237] on input "Yes" at bounding box center [390, 236] width 11 height 8
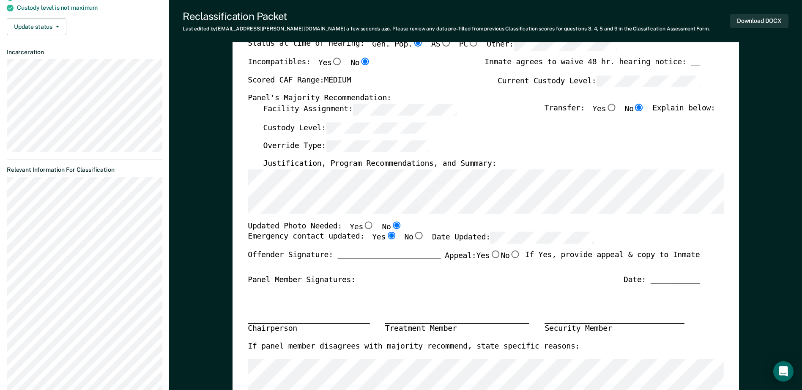
type textarea "x"
radio input "true"
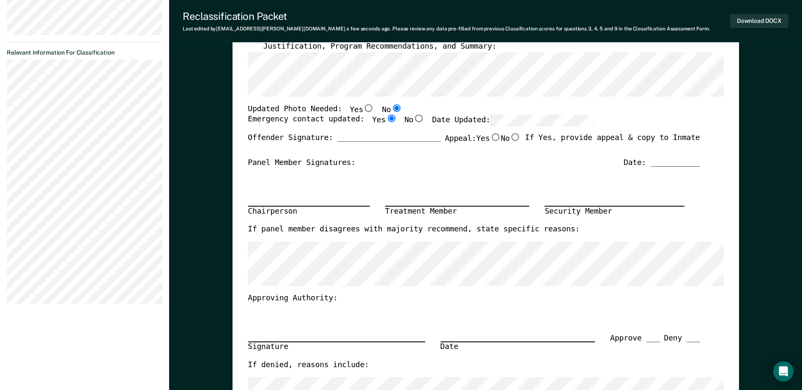
scroll to position [211, 0]
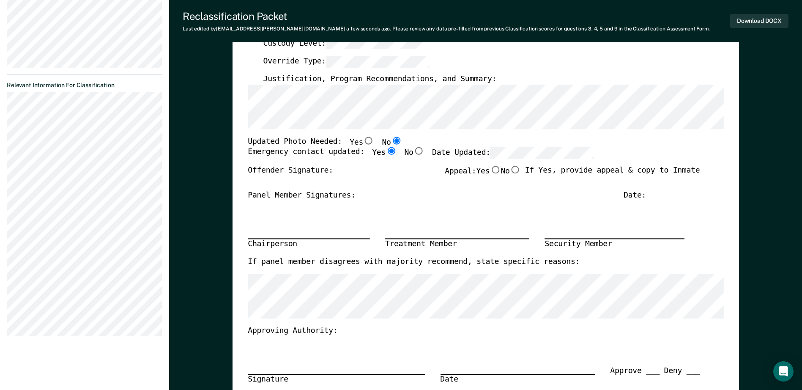
click at [133, 106] on section "Back HJ Annual Reclassification Due [DATE] Requirements validated by OMS data A…" at bounding box center [84, 84] width 169 height 537
click at [92, 298] on section "Back HJ Annual Reclassification Due [DATE] Requirements validated by OMS data A…" at bounding box center [84, 84] width 169 height 537
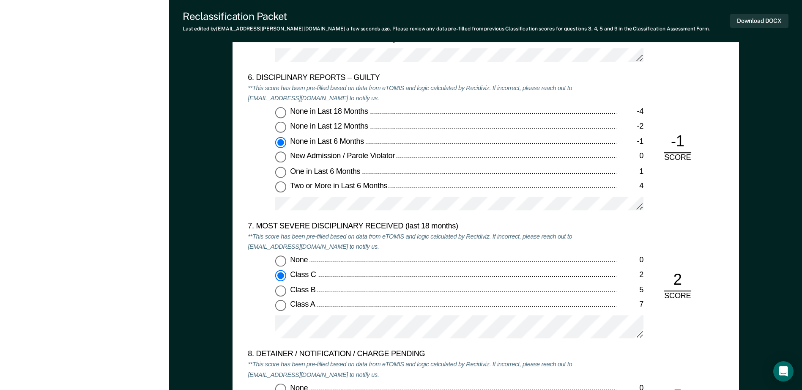
scroll to position [1521, 0]
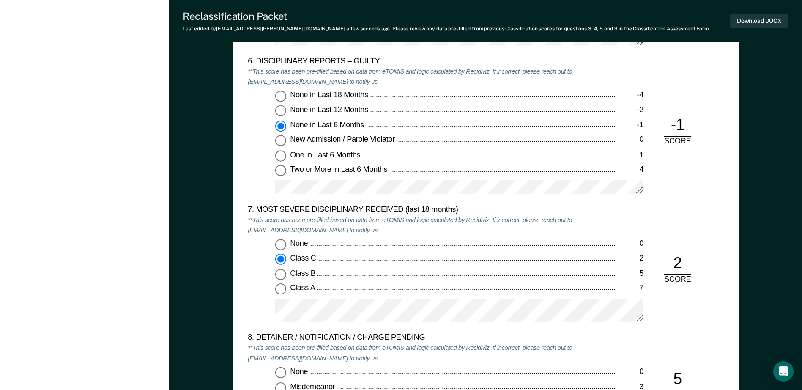
drag, startPoint x: 6, startPoint y: 295, endPoint x: 272, endPoint y: 298, distance: 265.8
click at [272, 298] on div "None 0 Class C 2 Class B 5 Class A 7" at bounding box center [432, 284] width 368 height 90
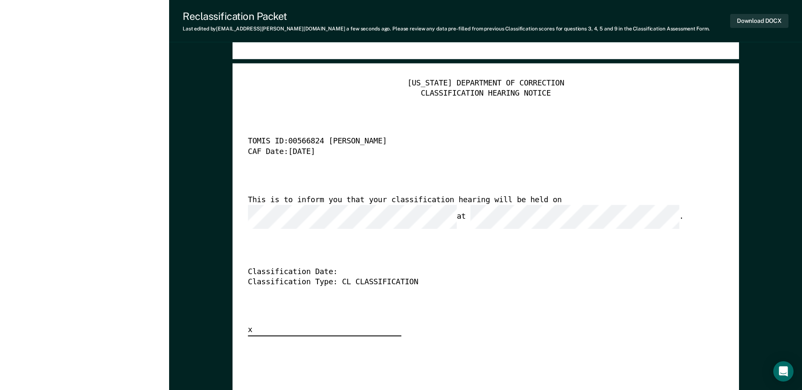
scroll to position [2155, 0]
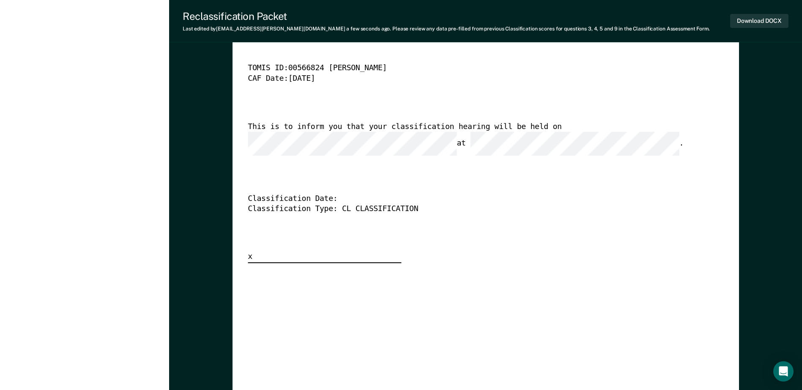
click at [577, 135] on div "This is to inform you that your classification hearing will be held on at ." at bounding box center [474, 138] width 452 height 33
click at [759, 20] on button "Download DOCX" at bounding box center [759, 21] width 58 height 14
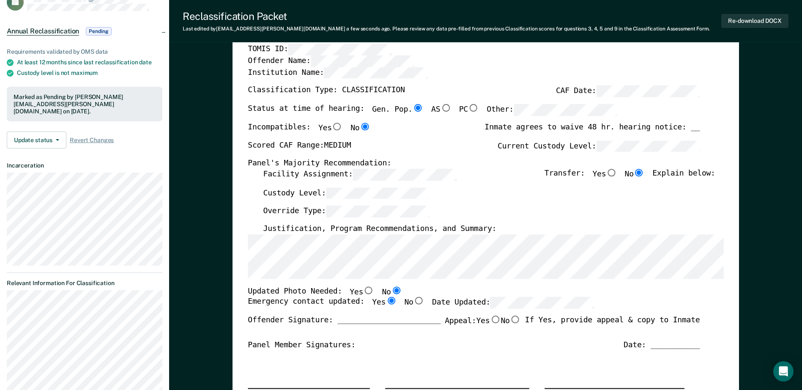
scroll to position [0, 0]
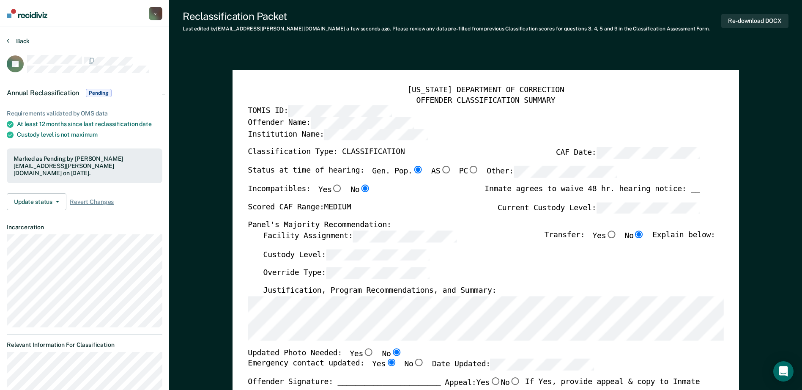
click at [25, 37] on button "Back" at bounding box center [18, 41] width 23 height 8
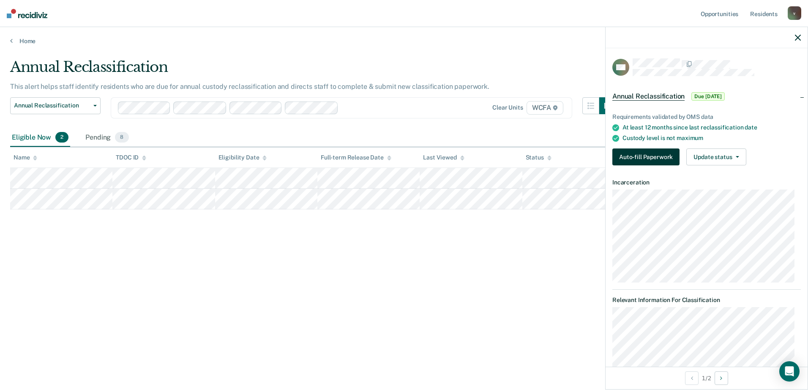
click at [619, 158] on button "Auto-fill Paperwork" at bounding box center [645, 156] width 67 height 17
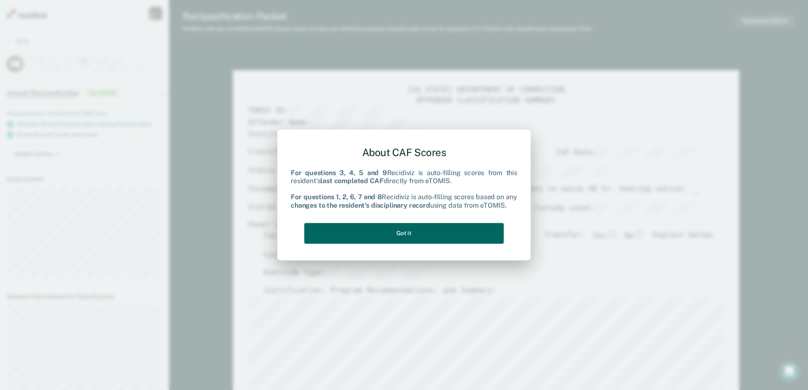
click at [399, 229] on button "Got it" at bounding box center [403, 233] width 199 height 21
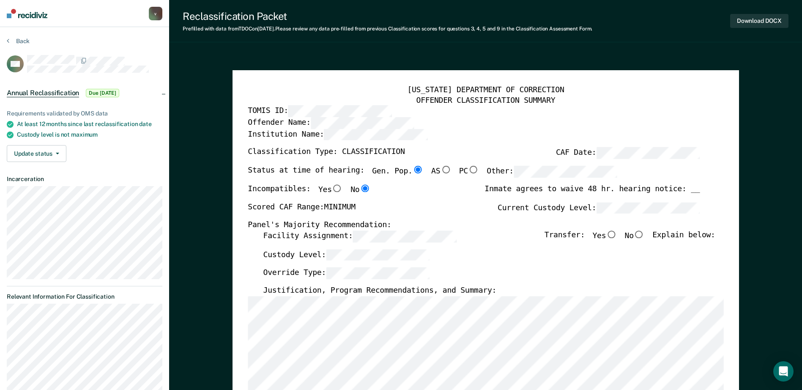
click at [644, 235] on input "No" at bounding box center [638, 234] width 11 height 8
type textarea "x"
radio input "true"
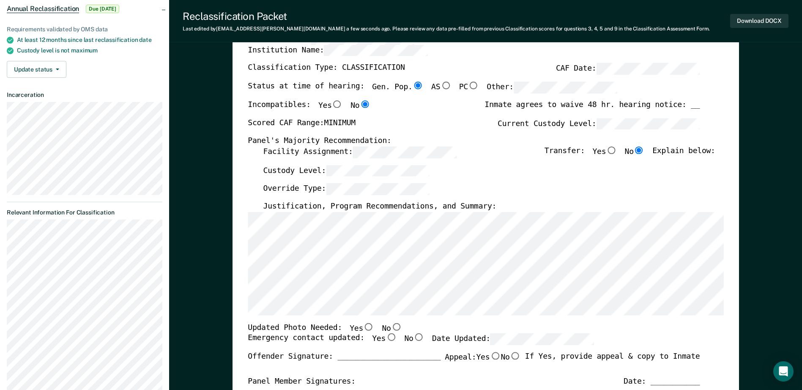
scroll to position [85, 0]
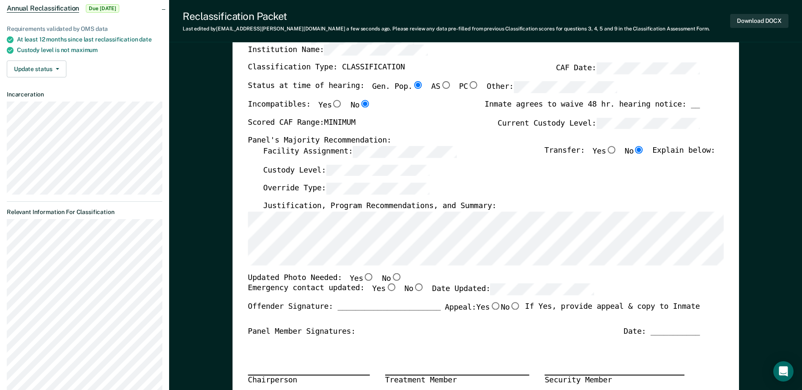
click at [367, 276] on div "Updated Photo Needed: Yes No" at bounding box center [325, 278] width 154 height 11
click at [363, 275] on input "Yes" at bounding box center [368, 277] width 11 height 8
type textarea "x"
radio input "true"
click at [413, 286] on input "No" at bounding box center [418, 288] width 11 height 8
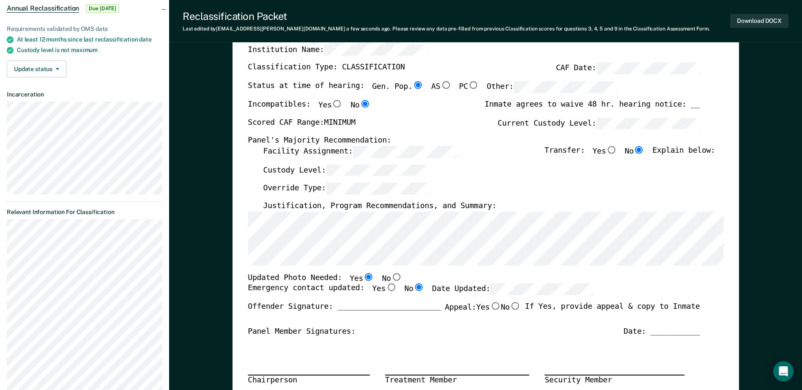
type textarea "x"
radio input "true"
click at [385, 289] on input "Yes" at bounding box center [390, 288] width 11 height 8
type textarea "x"
radio input "true"
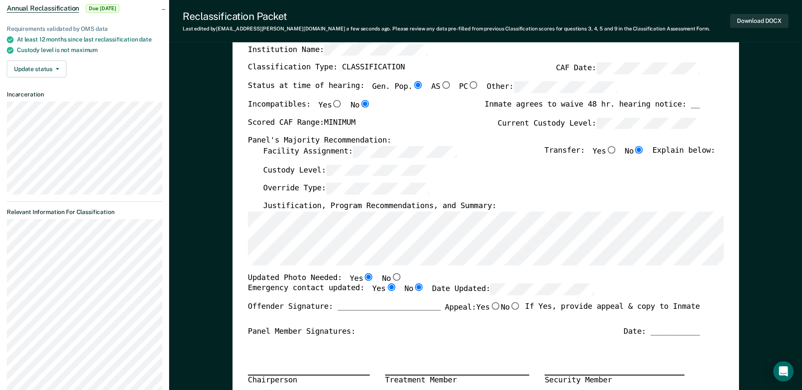
radio input "false"
click at [105, 231] on section "Back CM Annual Reclassification Due [DATE] Requirements validated by OMS data A…" at bounding box center [84, 384] width 169 height 882
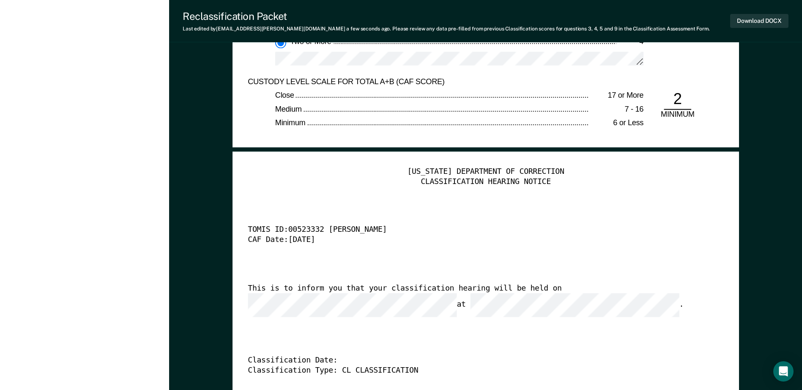
scroll to position [1986, 0]
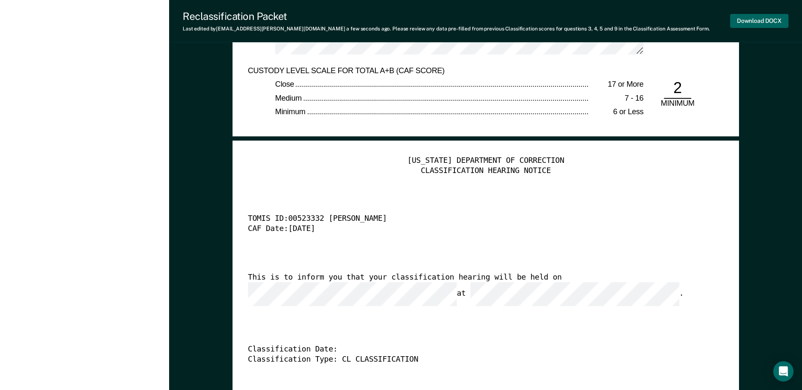
click at [751, 18] on button "Download DOCX" at bounding box center [759, 21] width 58 height 14
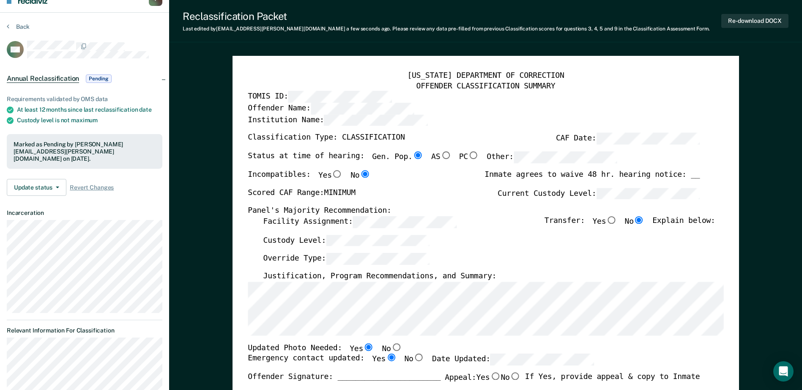
scroll to position [0, 0]
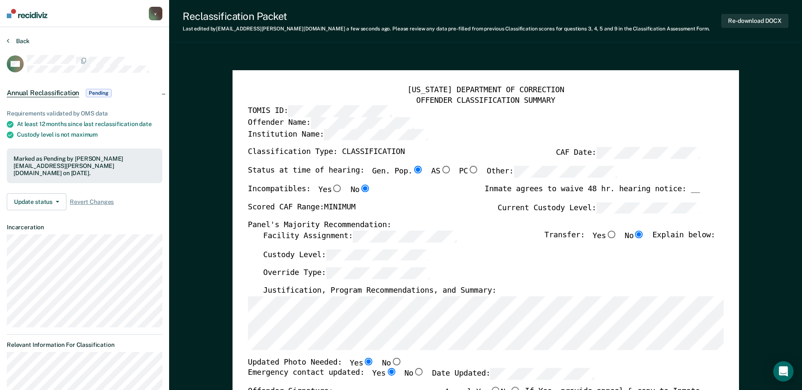
click at [26, 41] on button "Back" at bounding box center [18, 41] width 23 height 8
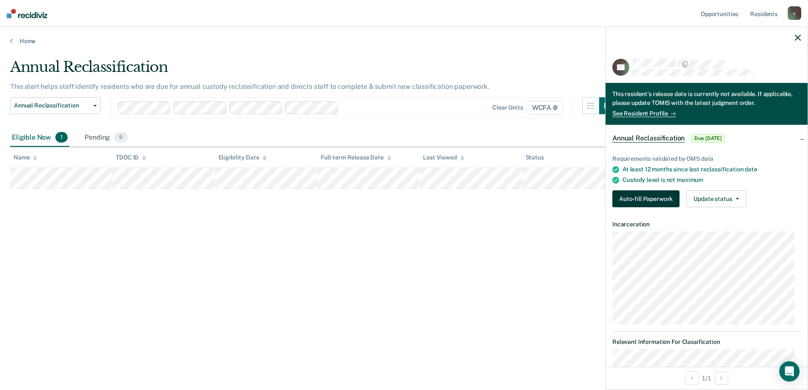
click at [641, 196] on button "Auto-fill Paperwork" at bounding box center [645, 198] width 67 height 17
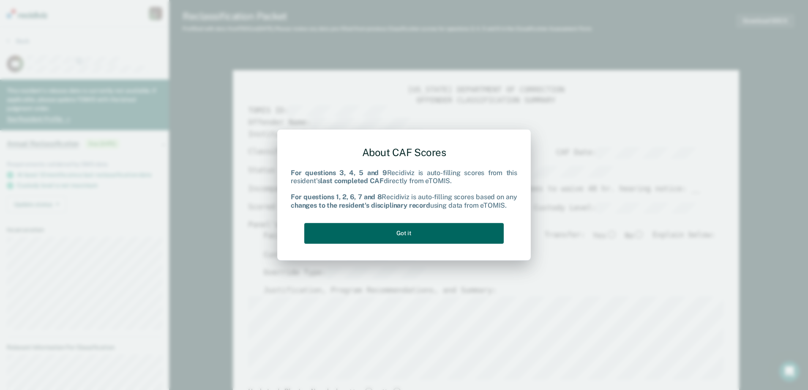
click at [386, 237] on button "Got it" at bounding box center [403, 233] width 199 height 21
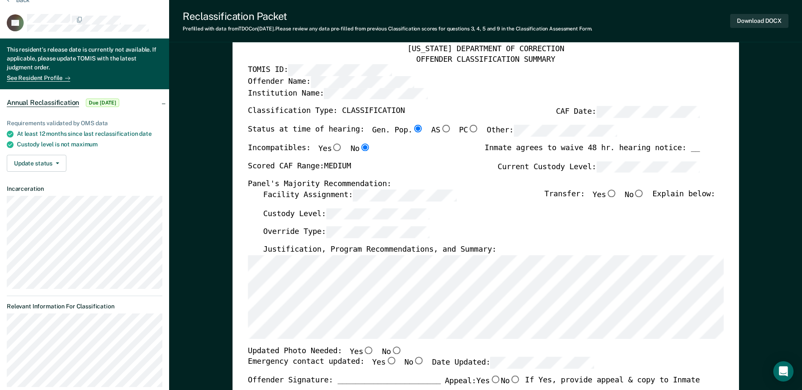
scroll to position [85, 0]
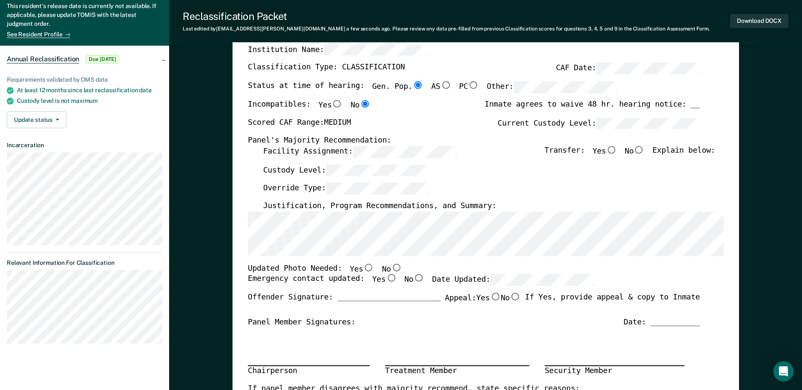
click at [390, 266] on input "No" at bounding box center [395, 267] width 11 height 8
type textarea "x"
radio input "true"
click at [385, 276] on input "Yes" at bounding box center [390, 278] width 11 height 8
type textarea "x"
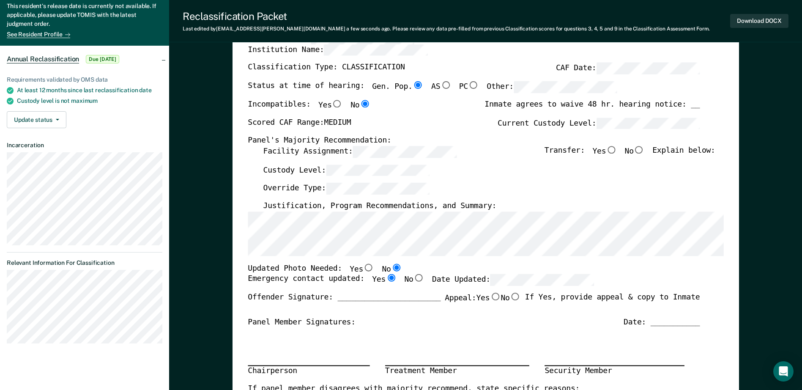
radio input "true"
click at [644, 150] on input "No" at bounding box center [638, 150] width 11 height 8
type textarea "x"
radio input "true"
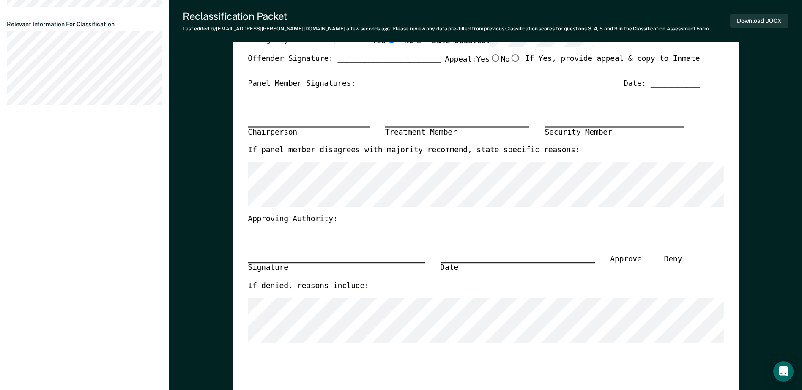
scroll to position [169, 0]
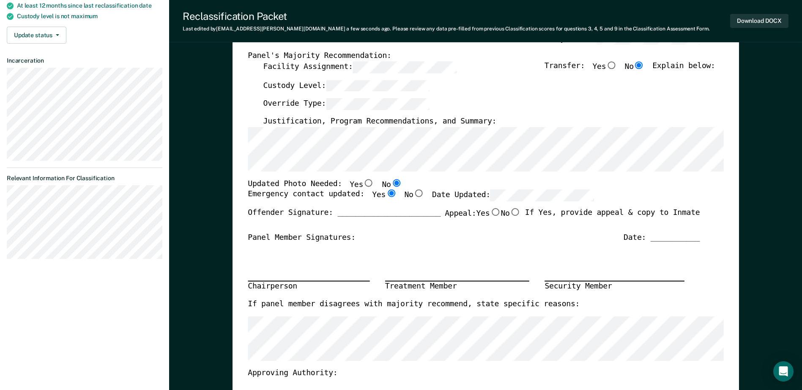
click at [74, 246] on section "Back TY This resident's release date is currently not available. If applicable,…" at bounding box center [84, 66] width 169 height 417
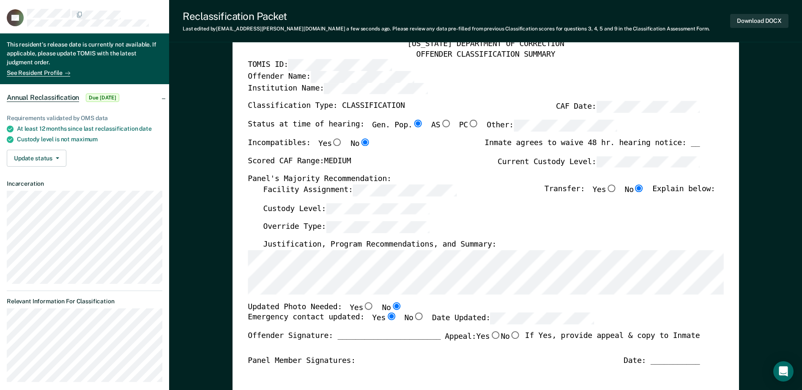
scroll to position [42, 0]
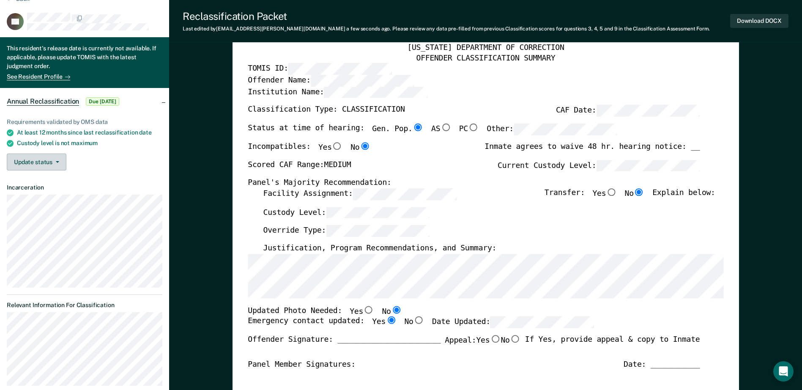
click at [57, 164] on button "Update status" at bounding box center [37, 161] width 60 height 17
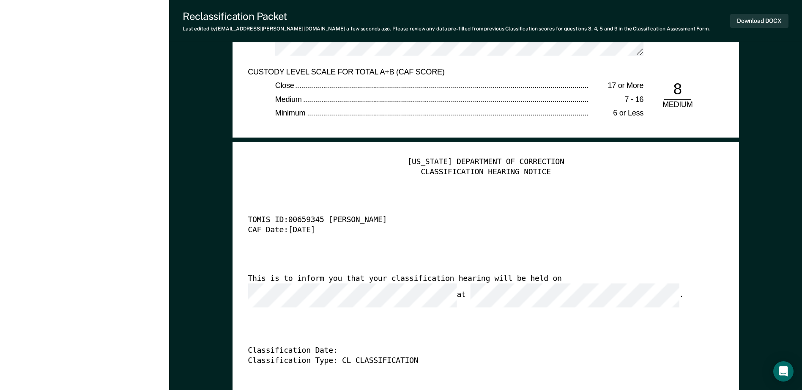
scroll to position [2028, 0]
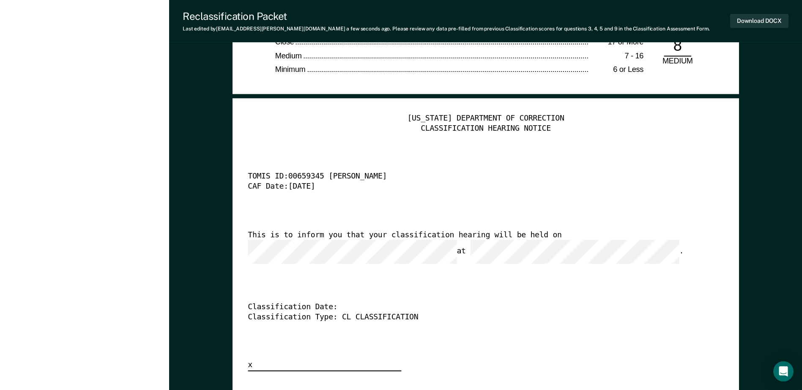
click at [307, 241] on div "This is to inform you that your classification hearing will be held on at ." at bounding box center [474, 246] width 452 height 33
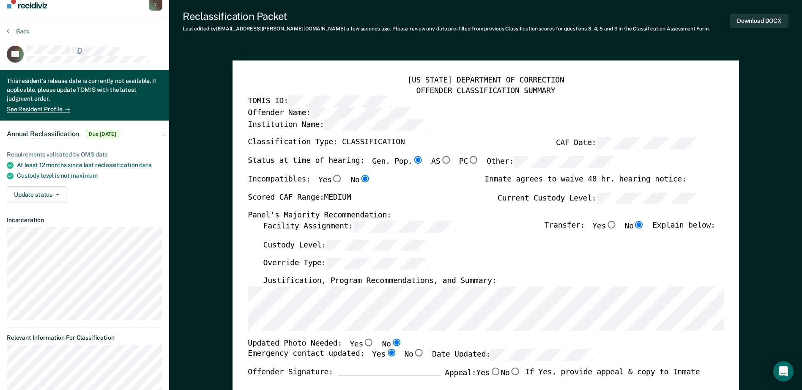
scroll to position [0, 0]
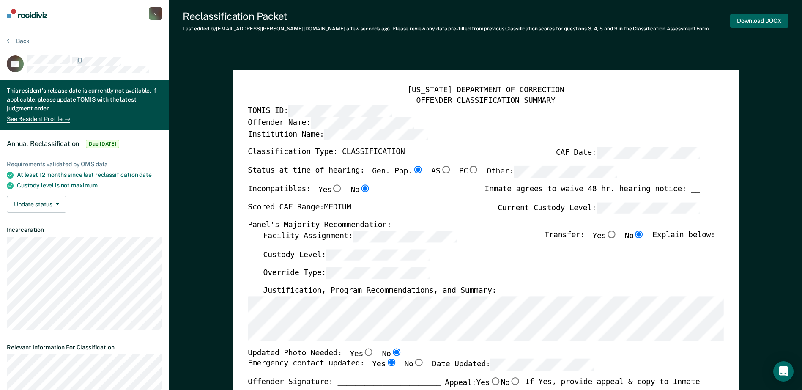
click at [777, 17] on button "Download DOCX" at bounding box center [759, 21] width 58 height 14
type textarea "x"
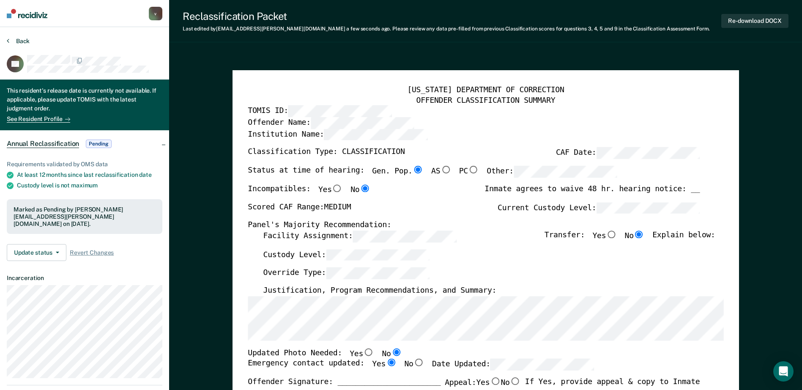
click at [24, 41] on button "Back" at bounding box center [18, 41] width 23 height 8
